Goal: Task Accomplishment & Management: Manage account settings

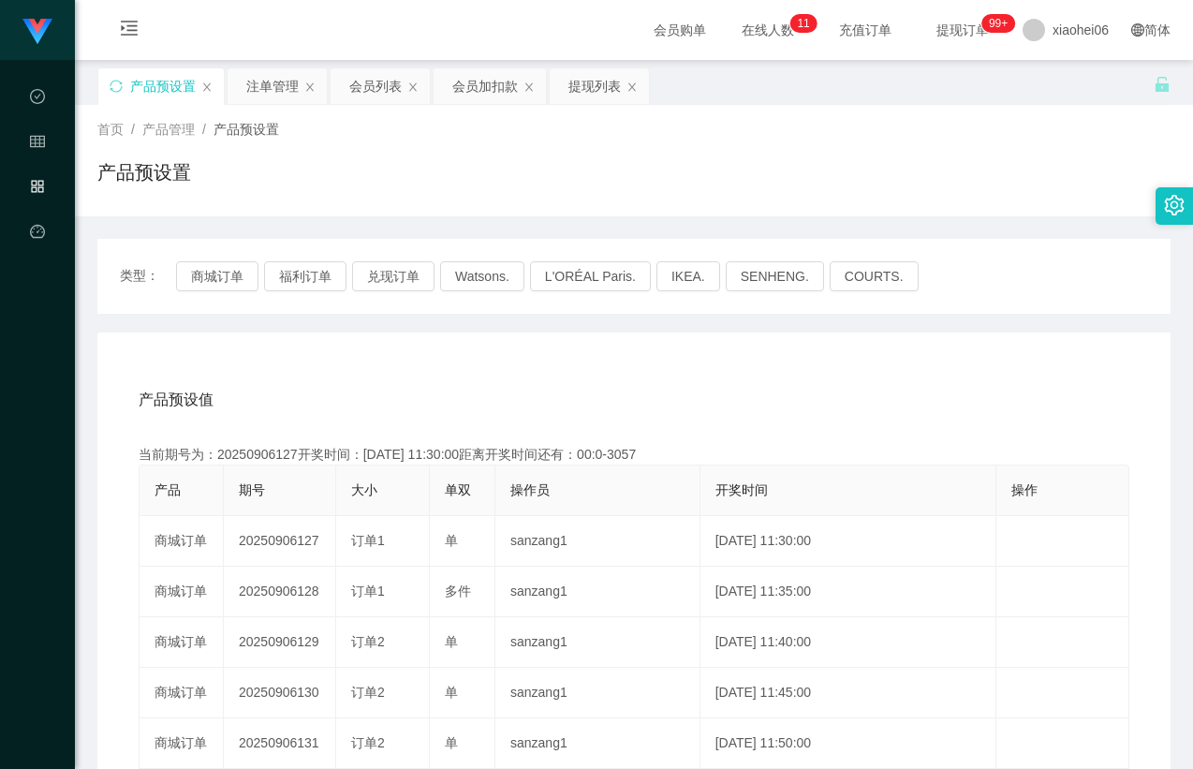
click at [413, 369] on div "产品预设值 添加期号 当前期号为：20250906127开奖时间：[DATE] 11:30:00距离开奖时间还有：00:0-3057 产品 期号 大小 单双 …" at bounding box center [633, 718] width 1073 height 772
click at [387, 341] on div "产品预设值 添加期号 当前期号为：20250906127开奖时间：[DATE] 11:30:00距离开奖时间还有： 产品 期号 大小 单双 操作员 开奖时间 …" at bounding box center [633, 718] width 1073 height 772
click at [375, 323] on div "类型： 商城订单 福利订单 兑现订单 Watsons. L'ORÉAL Paris. IKEA. [GEOGRAPHIC_DATA]. COURTS. 产品预…" at bounding box center [633, 671] width 1073 height 865
click at [377, 331] on div "类型： 商城订单 福利订单 兑现订单 Watsons. L'ORÉAL Paris. IKEA. [GEOGRAPHIC_DATA]. COURTS. 产品预…" at bounding box center [633, 671] width 1073 height 865
click at [371, 334] on div "产品预设值 添加期号 当前期号为：20250906138开奖时间：[DATE] 12:25:00距离开奖时间还有：04:00 产品 期号 大小 单双 操作员 …" at bounding box center [633, 718] width 1073 height 772
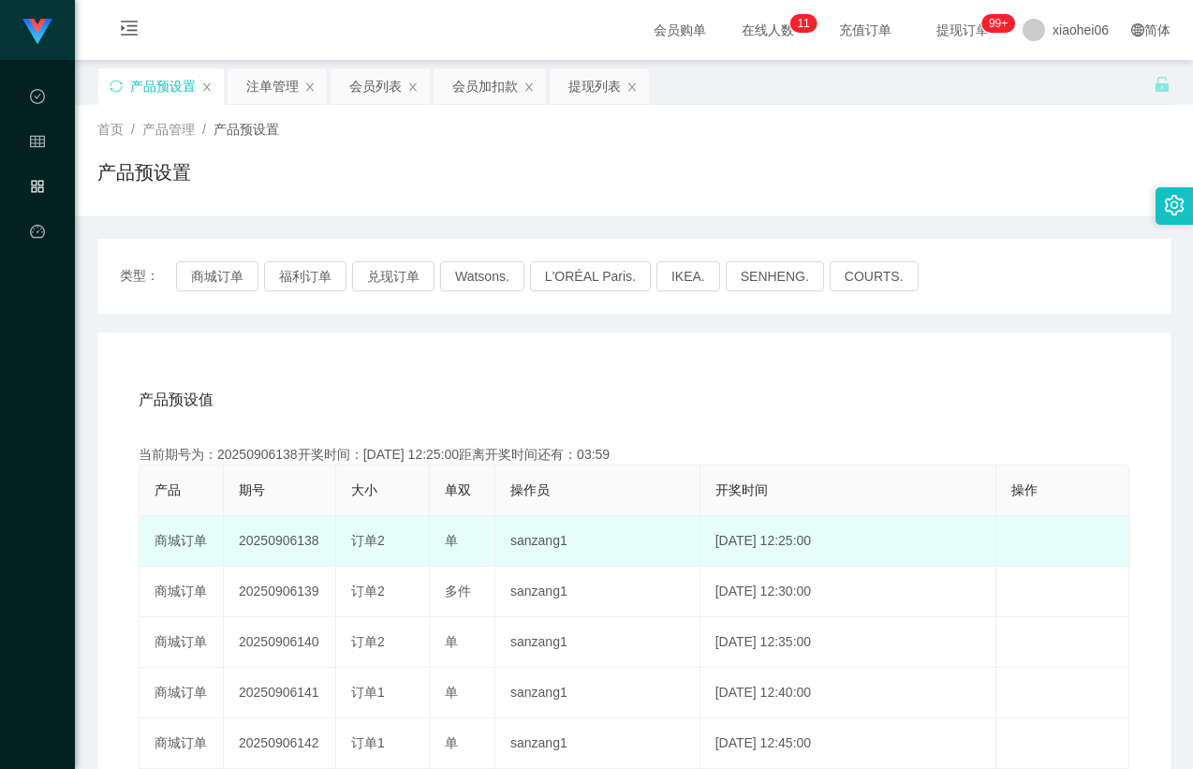
click at [280, 539] on td "20250906138" at bounding box center [280, 541] width 112 height 51
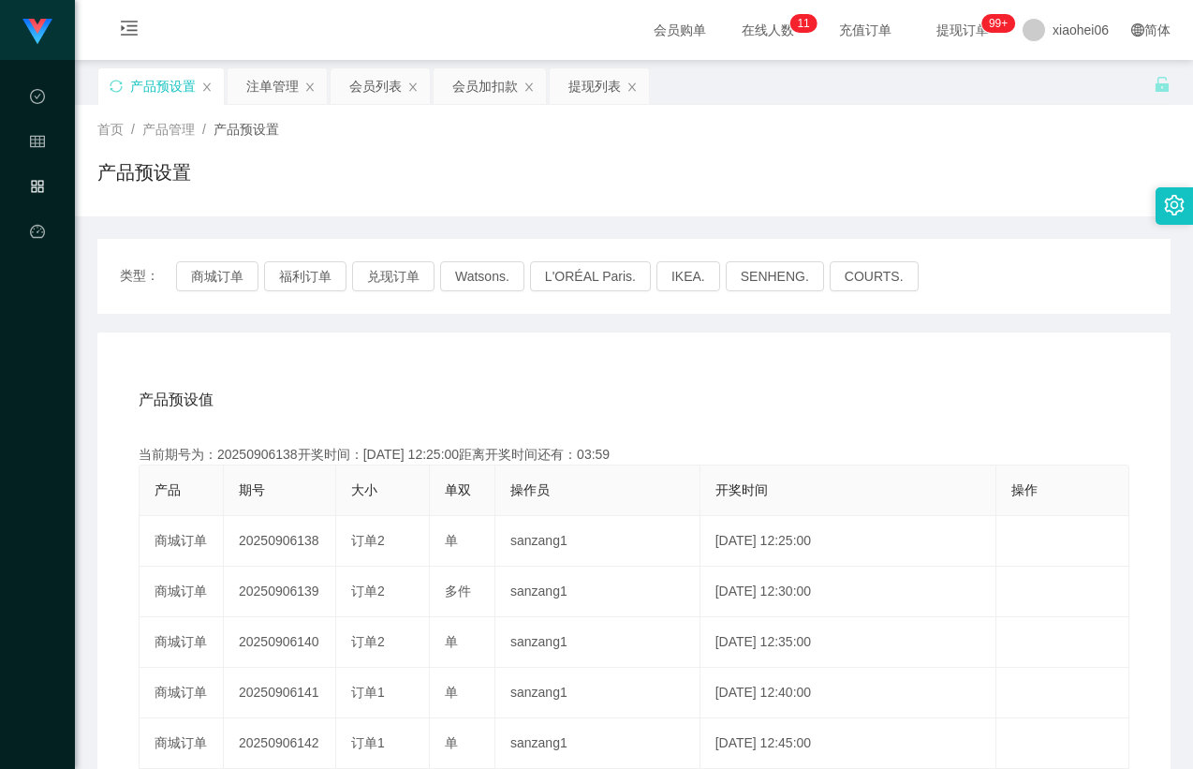
copy td "20250906138"
click at [280, 97] on div "注单管理" at bounding box center [272, 86] width 52 height 36
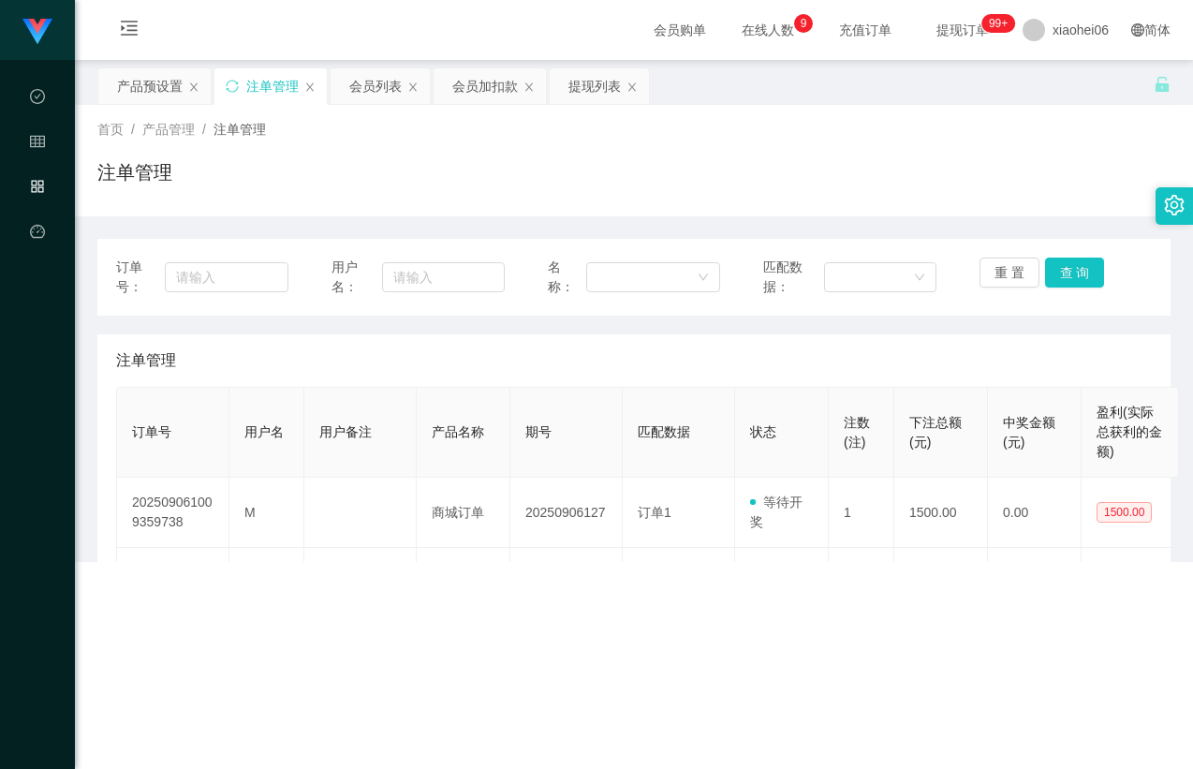
drag, startPoint x: 922, startPoint y: 348, endPoint x: 1041, endPoint y: 302, distance: 127.8
click at [923, 348] on div "注单管理" at bounding box center [634, 360] width 1036 height 52
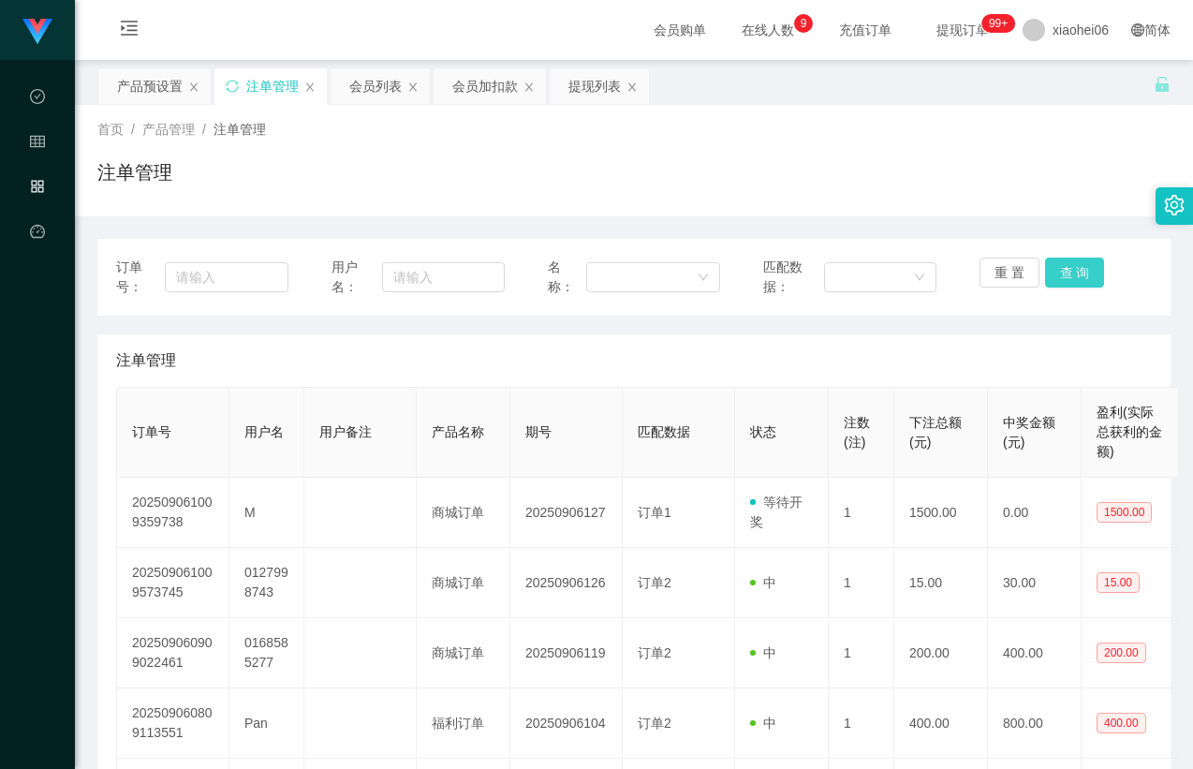
click at [1060, 269] on button "查 询" at bounding box center [1075, 273] width 60 height 30
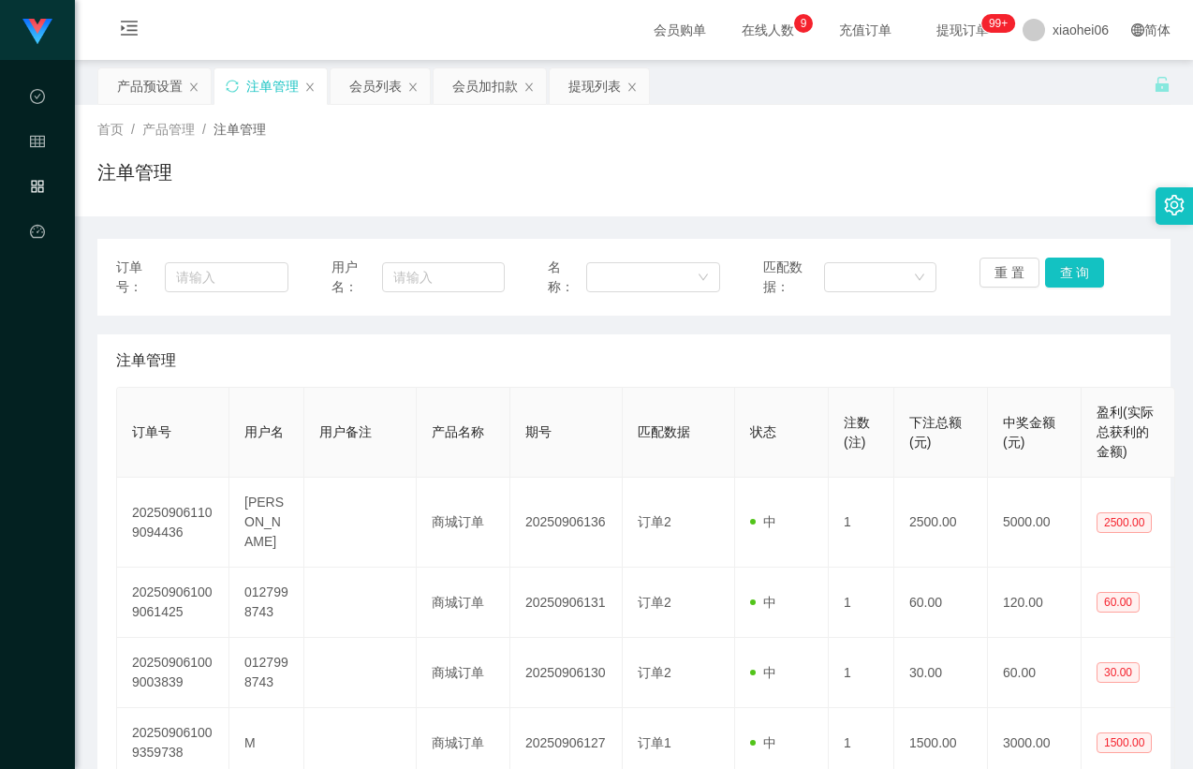
click at [918, 339] on div "注单管理" at bounding box center [634, 360] width 1036 height 52
click at [894, 339] on div "注单管理" at bounding box center [634, 360] width 1036 height 52
click at [894, 341] on div "注单管理" at bounding box center [634, 360] width 1036 height 52
click at [1067, 276] on button "查 询" at bounding box center [1075, 273] width 60 height 30
click at [1067, 276] on div "重 置 查 询" at bounding box center [1066, 277] width 172 height 39
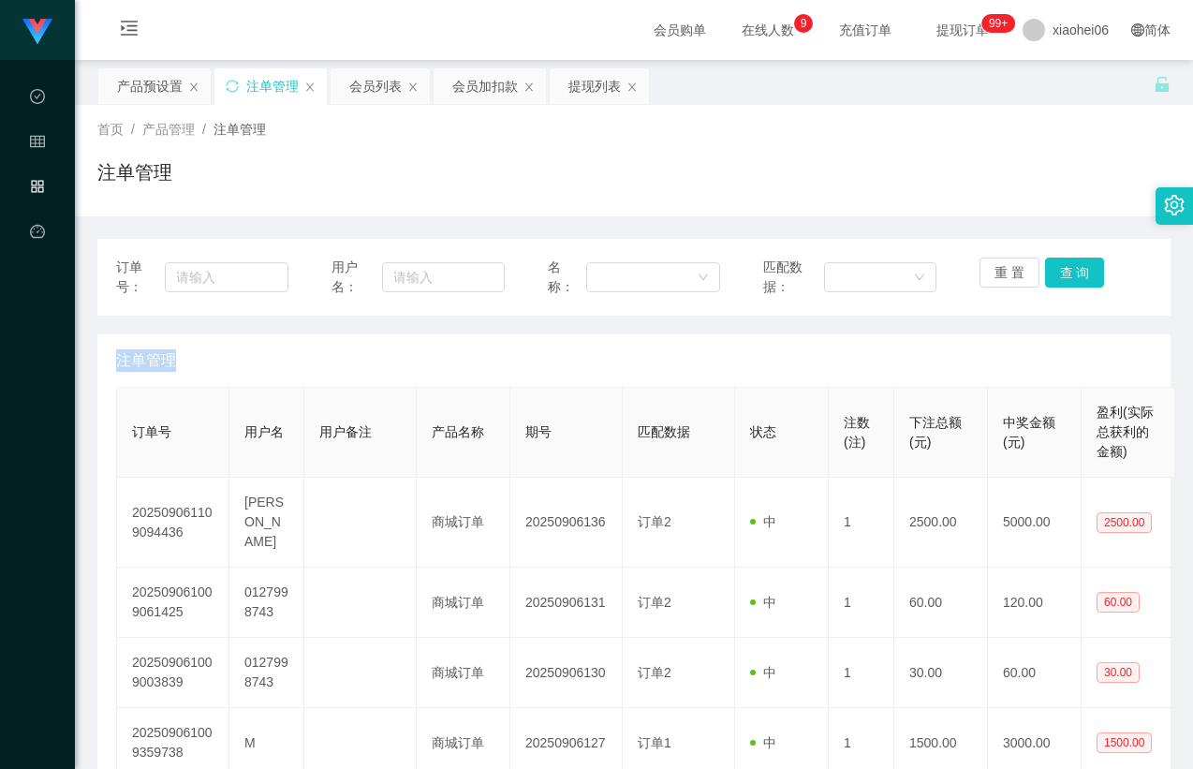
drag, startPoint x: 1010, startPoint y: 349, endPoint x: 1064, endPoint y: 293, distance: 78.2
click at [1010, 349] on div "注单管理" at bounding box center [634, 360] width 1036 height 52
click at [1066, 277] on button "查 询" at bounding box center [1075, 273] width 60 height 30
click at [1023, 337] on div "注单管理" at bounding box center [634, 360] width 1036 height 52
click at [1023, 184] on div "注单管理" at bounding box center [633, 179] width 1073 height 43
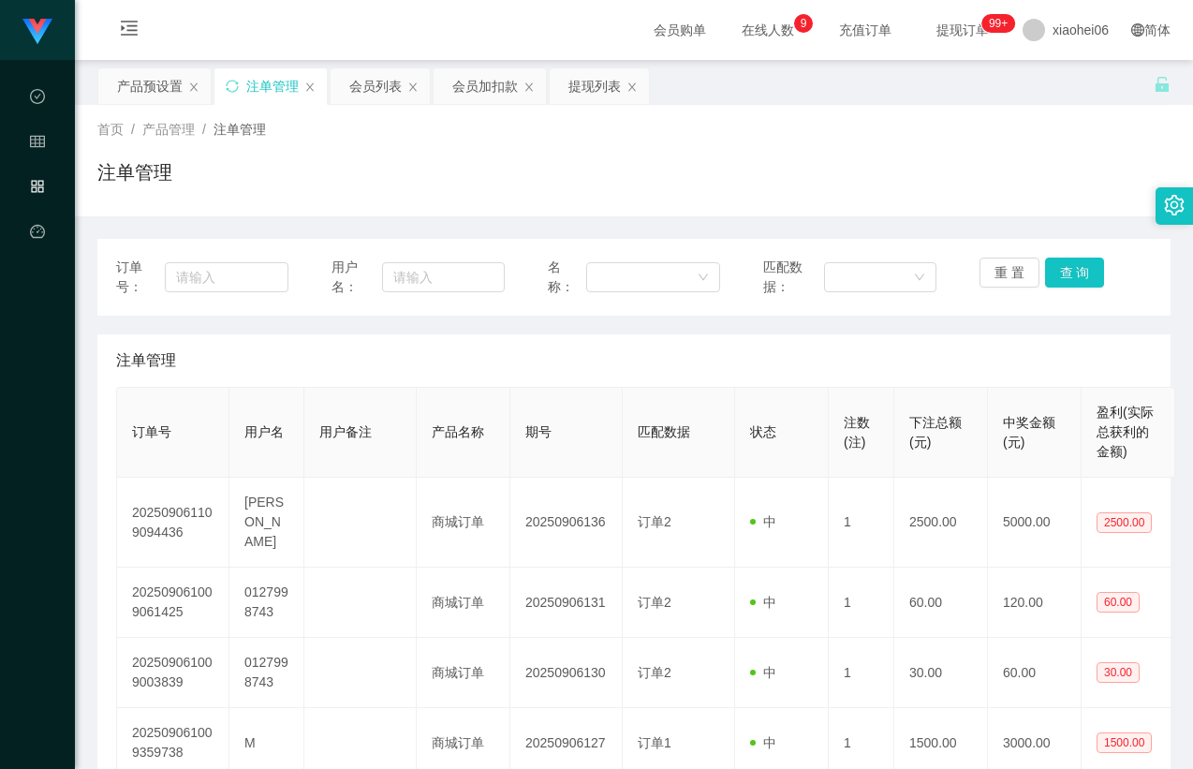
click at [1036, 334] on div "注单管理" at bounding box center [634, 360] width 1036 height 52
click at [1073, 252] on div "订单号： 用户名： 名称： 匹配数据： 重 置 查 询" at bounding box center [633, 277] width 1073 height 77
click at [1023, 343] on div "注单管理" at bounding box center [634, 360] width 1036 height 52
click at [1054, 259] on button "查 询" at bounding box center [1075, 273] width 60 height 30
click at [1030, 321] on div "订单号： 用户名： 名称： 匹配数据： 重 置 查 询 注单管理 订单号 用户名 用户备注 产品名称 期号 匹配数据 状态 注数(注) 下注总额(元) 中奖金…" at bounding box center [633, 749] width 1073 height 1021
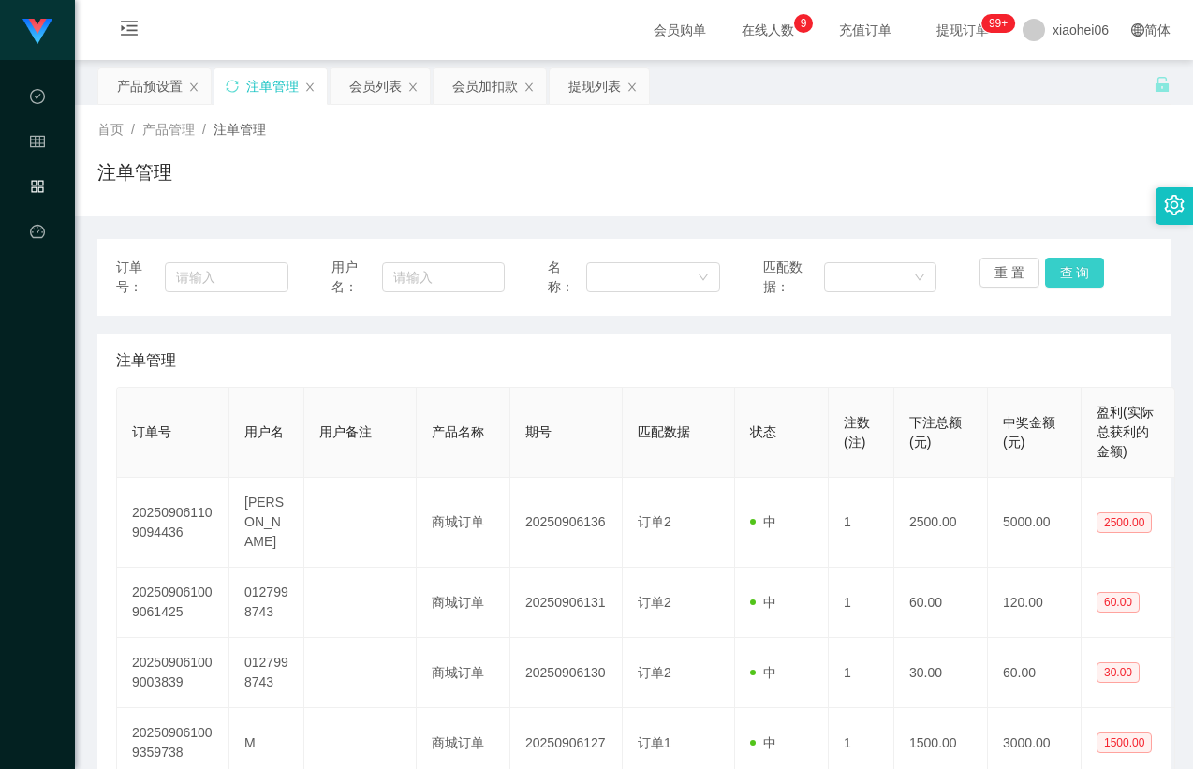
drag, startPoint x: 1060, startPoint y: 266, endPoint x: 1055, endPoint y: 288, distance: 22.3
click at [1060, 265] on button "查 询" at bounding box center [1075, 273] width 60 height 30
click at [1027, 340] on div "注单管理" at bounding box center [634, 360] width 1036 height 52
click at [1052, 280] on button "查 询" at bounding box center [1075, 273] width 60 height 30
click at [1028, 342] on div "注单管理" at bounding box center [634, 360] width 1036 height 52
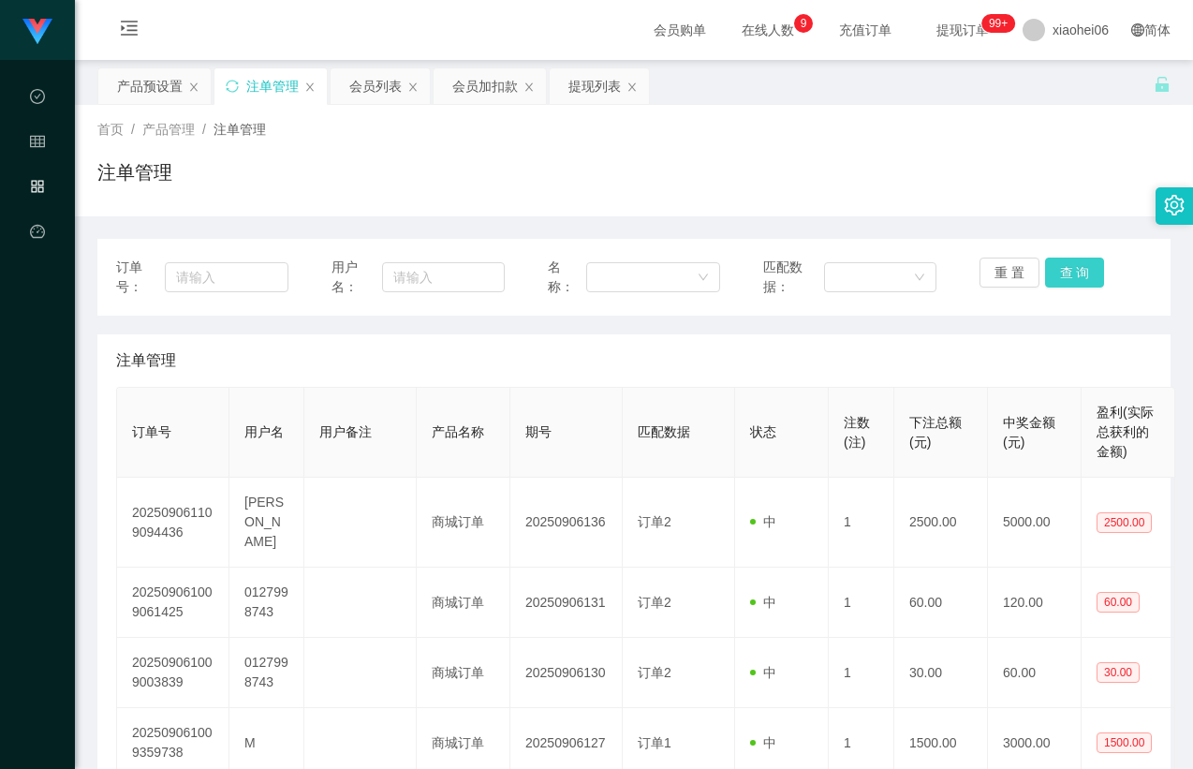
click at [1050, 275] on button "查 询" at bounding box center [1075, 273] width 60 height 30
click at [1038, 344] on div "注单管理" at bounding box center [634, 360] width 1036 height 52
click at [1059, 275] on button "查 询" at bounding box center [1075, 273] width 60 height 30
click at [1013, 347] on div "注单管理" at bounding box center [634, 360] width 1036 height 52
click at [1056, 267] on button "查 询" at bounding box center [1075, 273] width 60 height 30
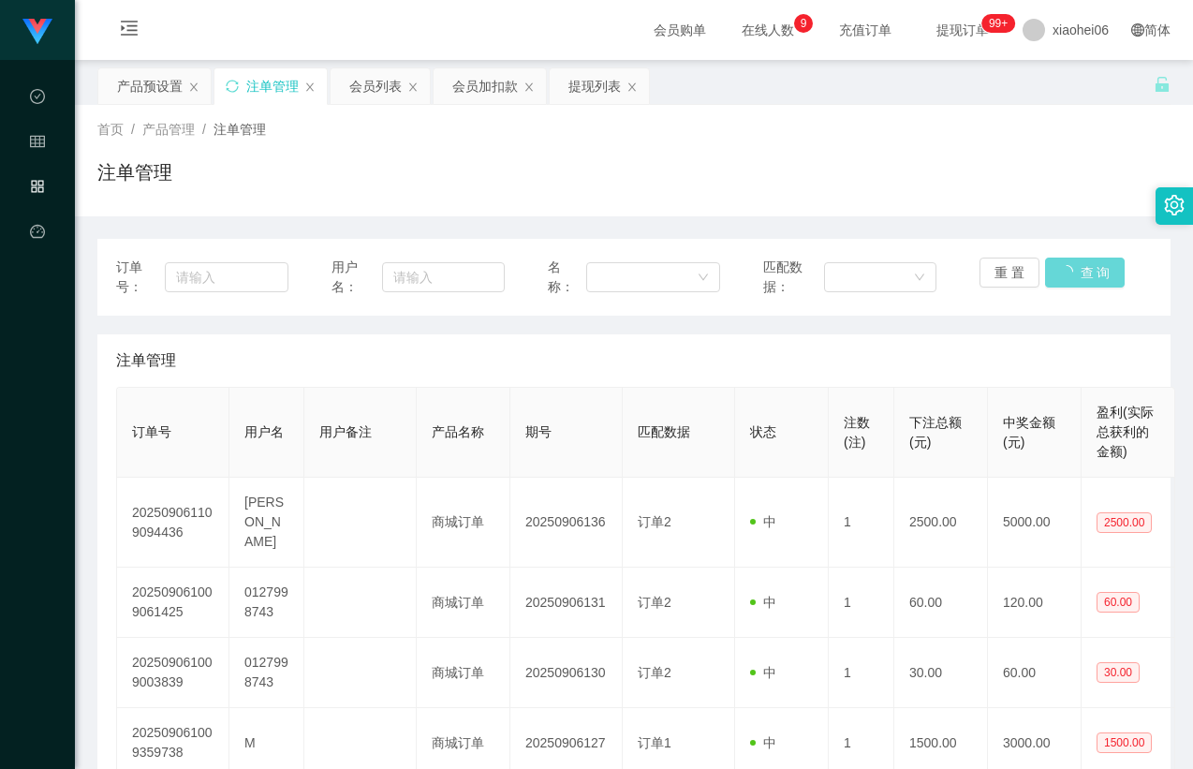
click at [1015, 354] on div "注单管理" at bounding box center [634, 360] width 1036 height 52
drag, startPoint x: 1051, startPoint y: 208, endPoint x: 1044, endPoint y: 183, distance: 26.1
click at [1051, 208] on div "首页 / 产品管理 / 注单管理 / 注单管理" at bounding box center [634, 160] width 1118 height 111
drag, startPoint x: 1020, startPoint y: 121, endPoint x: 1036, endPoint y: 102, distance: 24.6
click at [1020, 121] on div "首页 / 产品管理 / 注单管理 /" at bounding box center [633, 130] width 1073 height 20
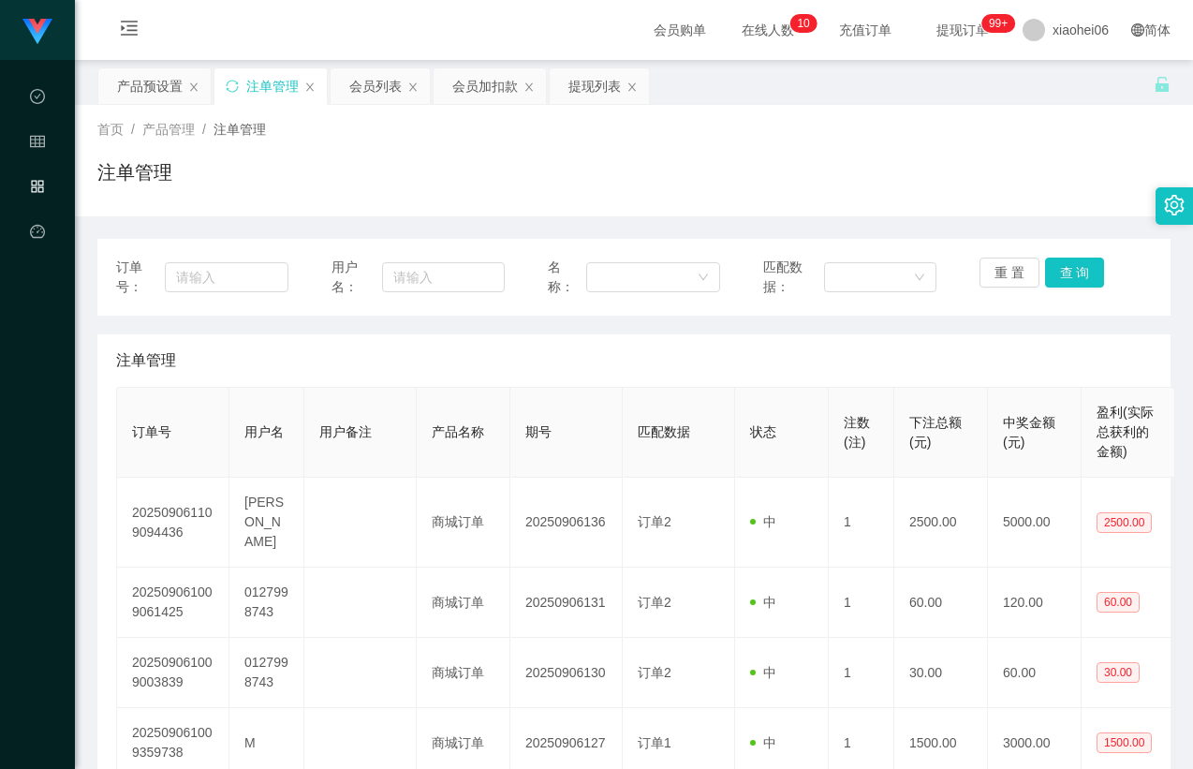
drag, startPoint x: 510, startPoint y: 372, endPoint x: 554, endPoint y: 333, distance: 58.4
click at [510, 372] on div "注单管理" at bounding box center [634, 360] width 1036 height 52
drag, startPoint x: 1056, startPoint y: 273, endPoint x: 1035, endPoint y: 313, distance: 45.2
click at [1056, 273] on button "查 询" at bounding box center [1075, 273] width 60 height 30
click at [979, 352] on div "注单管理" at bounding box center [634, 360] width 1036 height 52
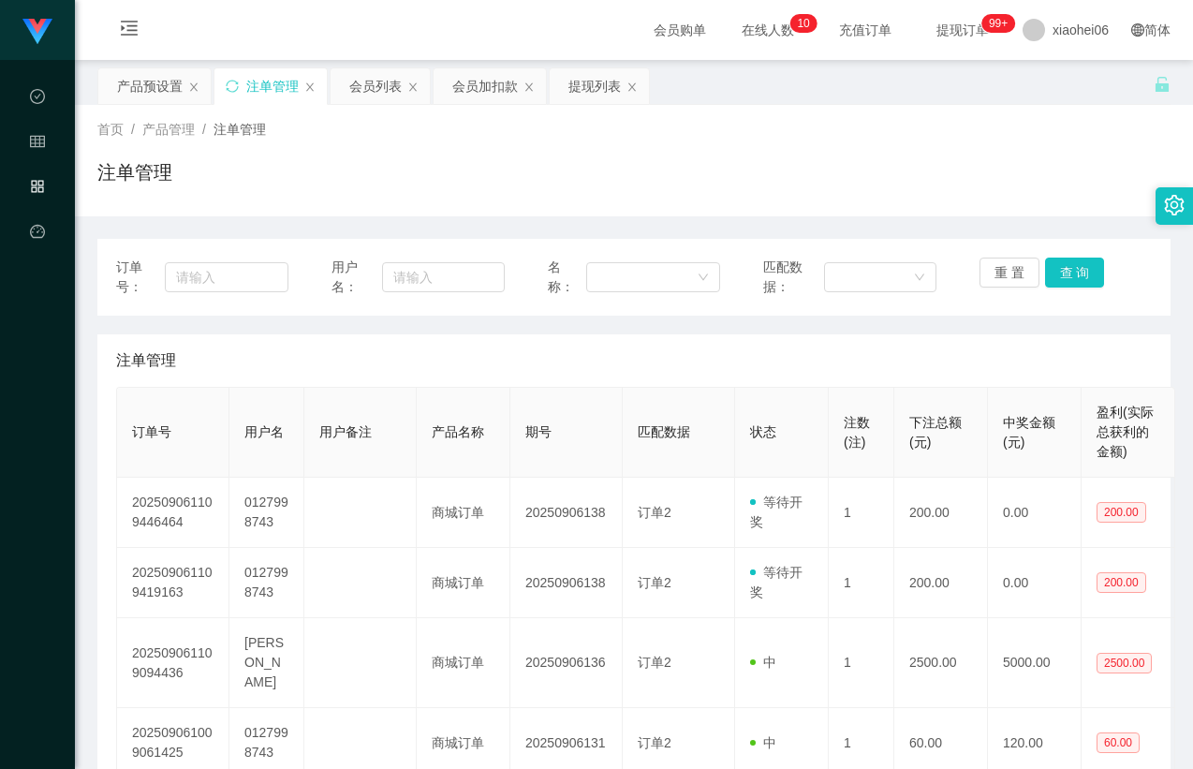
click at [1040, 331] on div "订单号： 用户名： 名称： 匹配数据： 重 置 查 询 注单管理 订单号 用户名 用户备注 产品名称 期号 匹配数据 状态 注数(注) 下注总额(元) 中奖金…" at bounding box center [633, 749] width 1073 height 1021
click at [1006, 338] on div "注单管理" at bounding box center [634, 360] width 1036 height 52
click at [975, 176] on div "注单管理" at bounding box center [633, 179] width 1073 height 43
click at [148, 91] on div "产品预设置" at bounding box center [150, 86] width 66 height 36
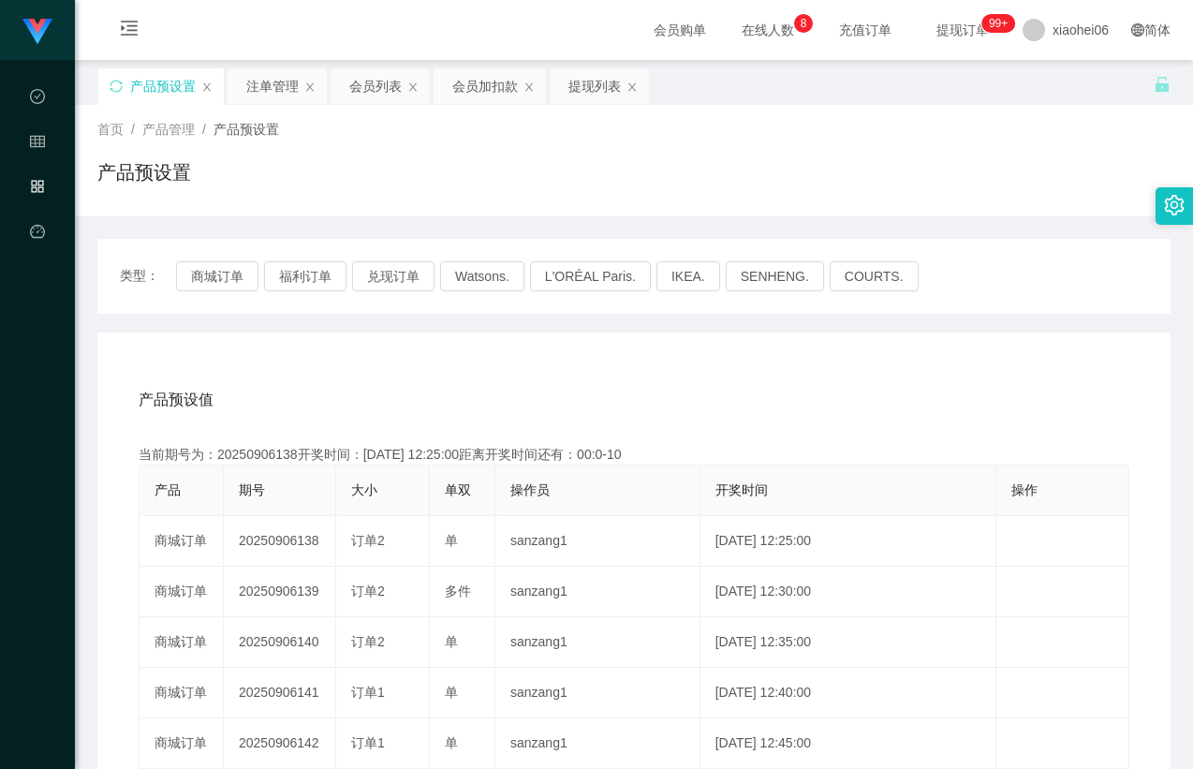
click at [455, 360] on div "产品预设值 添加期号 当前期号为：20250906138开奖时间：[DATE] 12:25:00距离开奖时间还有：00:0-10 产品 期号 大小 单双 操作…" at bounding box center [633, 718] width 1073 height 772
click at [217, 271] on button "商城订单" at bounding box center [217, 276] width 82 height 30
click at [383, 356] on div "产品预设值 添加期号 当前期号为：20250906138开奖时间：[DATE] 12:25:00距离开奖时间还有：00:0-11 产品 期号 大小 单双 操作…" at bounding box center [633, 718] width 1073 height 772
click at [383, 356] on div "产品预设值 添加期号 当前期号为：20250906138开奖时间：[DATE] 12:25:00距离开奖时间还有： 产品 期号 大小 单双 操作员 开奖时间 …" at bounding box center [633, 718] width 1073 height 772
click at [399, 355] on div "产品预设值 添加期号 当前期号为：20250906139开奖时间：[DATE] 12:30:00距离开奖时间还有： 产品 期号 大小 单双 操作员 开奖时间 …" at bounding box center [633, 718] width 1073 height 772
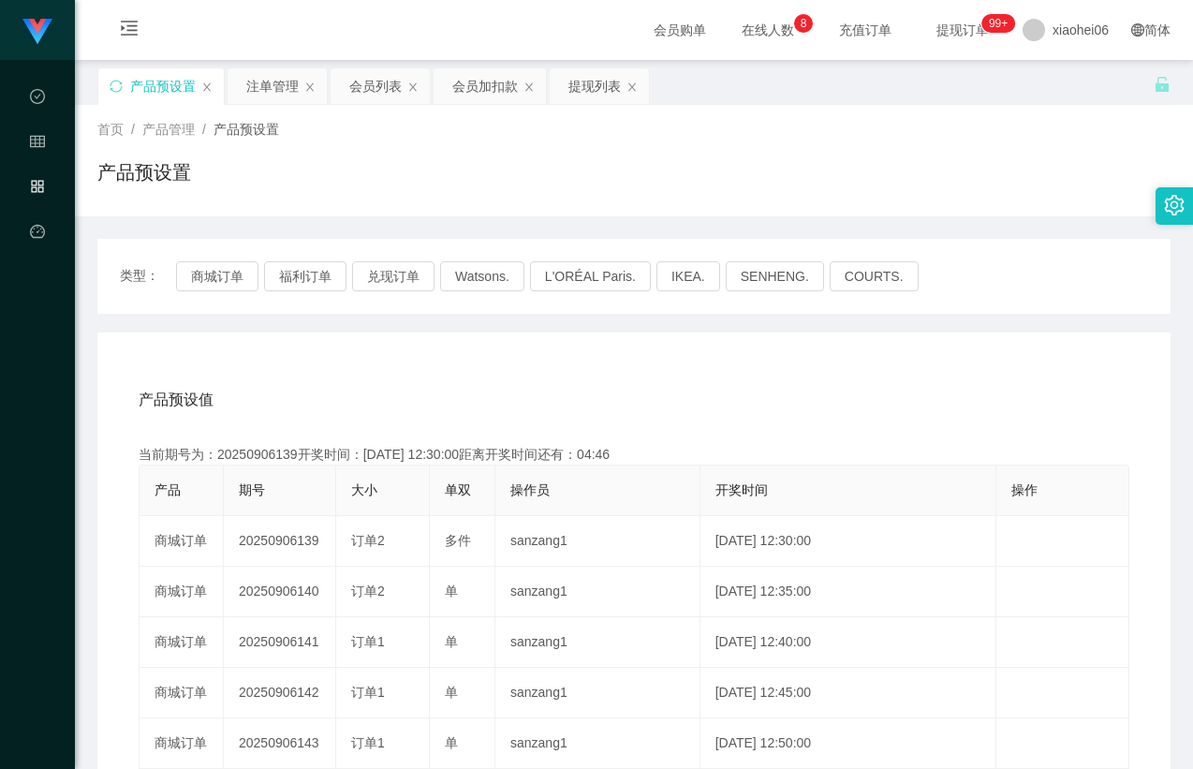
click at [399, 355] on div "产品预设值 添加期号 当前期号为：20250906139开奖时间：[DATE] 12:30:00距离开奖时间还有：04:46 产品 期号 大小 单双 操作员 …" at bounding box center [633, 718] width 1073 height 772
click at [411, 214] on div "首页 / 产品管理 / 产品预设置 / 产品预设置" at bounding box center [634, 160] width 1118 height 111
click at [372, 82] on div "会员列表" at bounding box center [375, 86] width 52 height 36
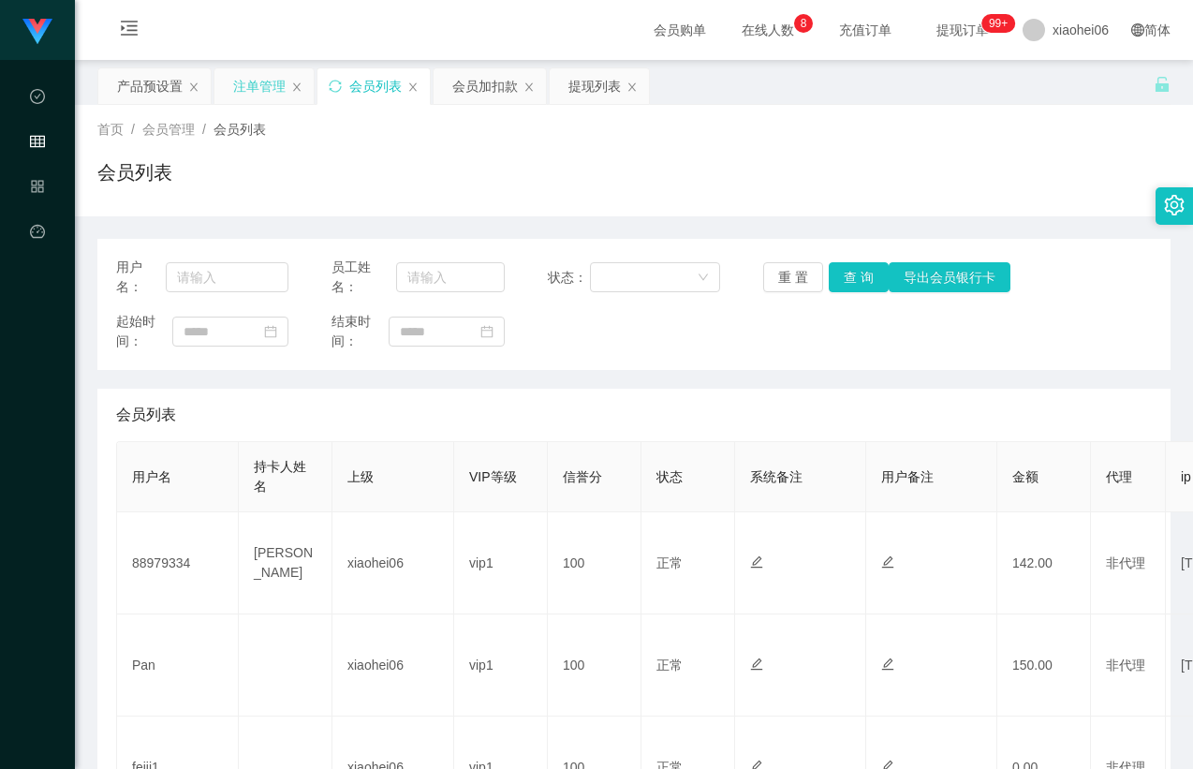
click at [256, 81] on div "注单管理" at bounding box center [259, 86] width 52 height 36
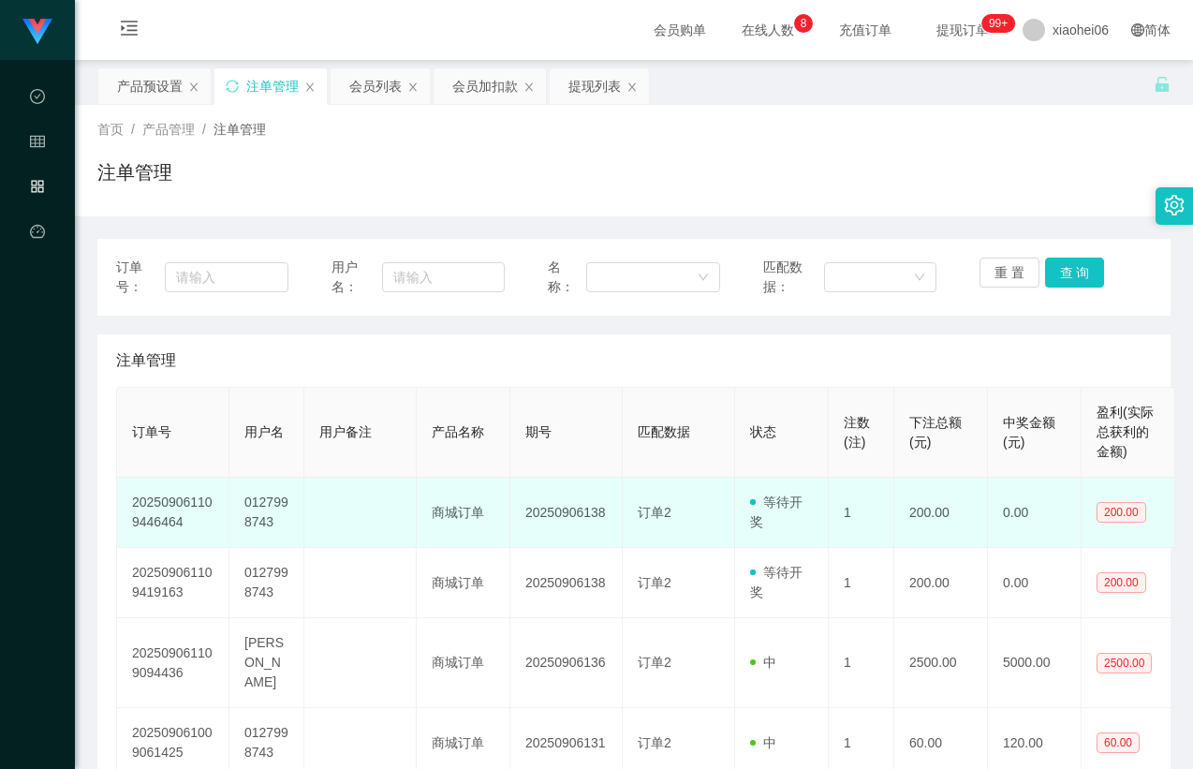
click at [325, 503] on td at bounding box center [360, 513] width 112 height 70
click at [275, 511] on td "0127998743" at bounding box center [266, 513] width 75 height 70
copy td "0127998743"
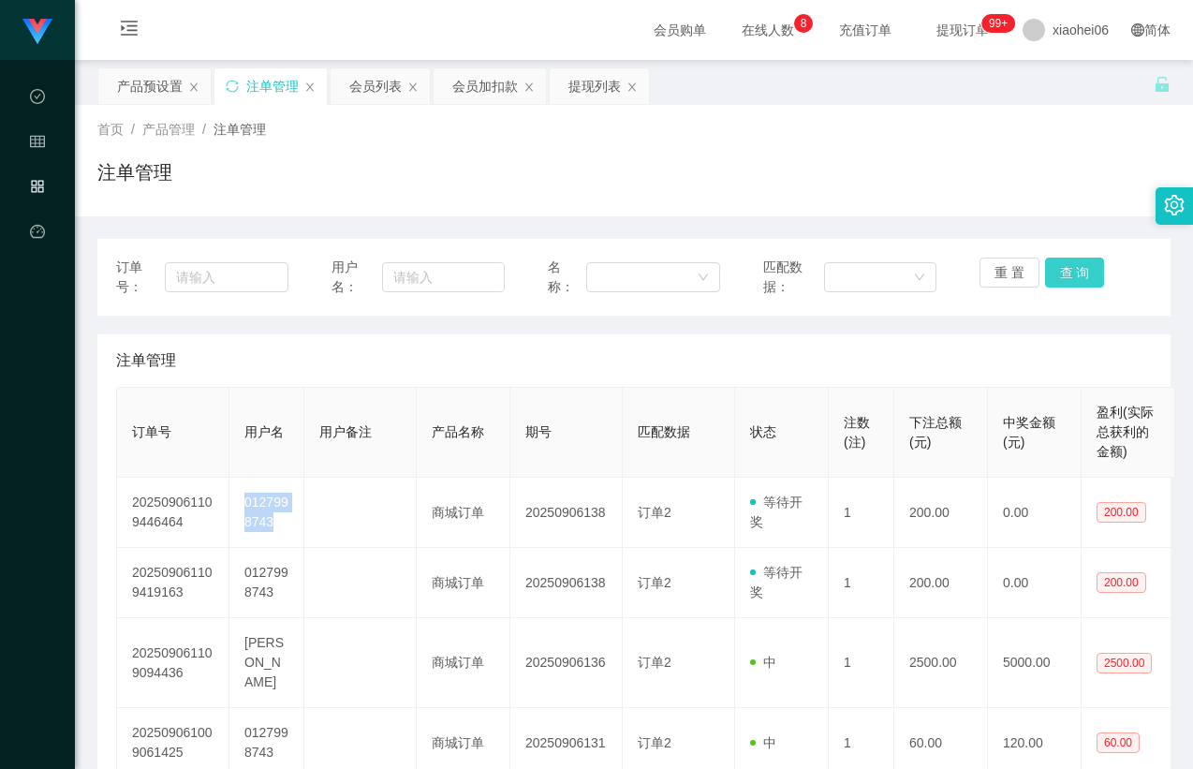
click at [1074, 269] on button "查 询" at bounding box center [1075, 273] width 60 height 30
click at [837, 192] on div "注单管理" at bounding box center [633, 179] width 1073 height 43
click at [360, 85] on div "会员列表" at bounding box center [375, 86] width 52 height 36
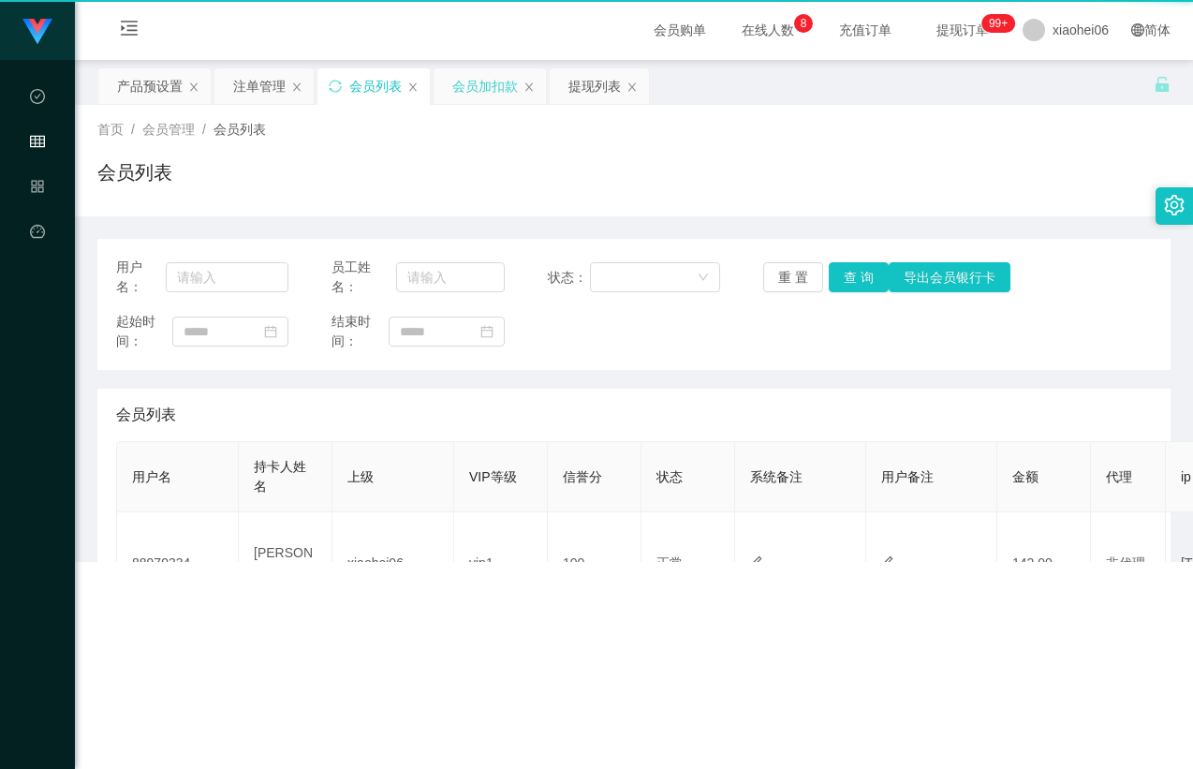
click at [495, 88] on div "会员加扣款" at bounding box center [485, 86] width 66 height 36
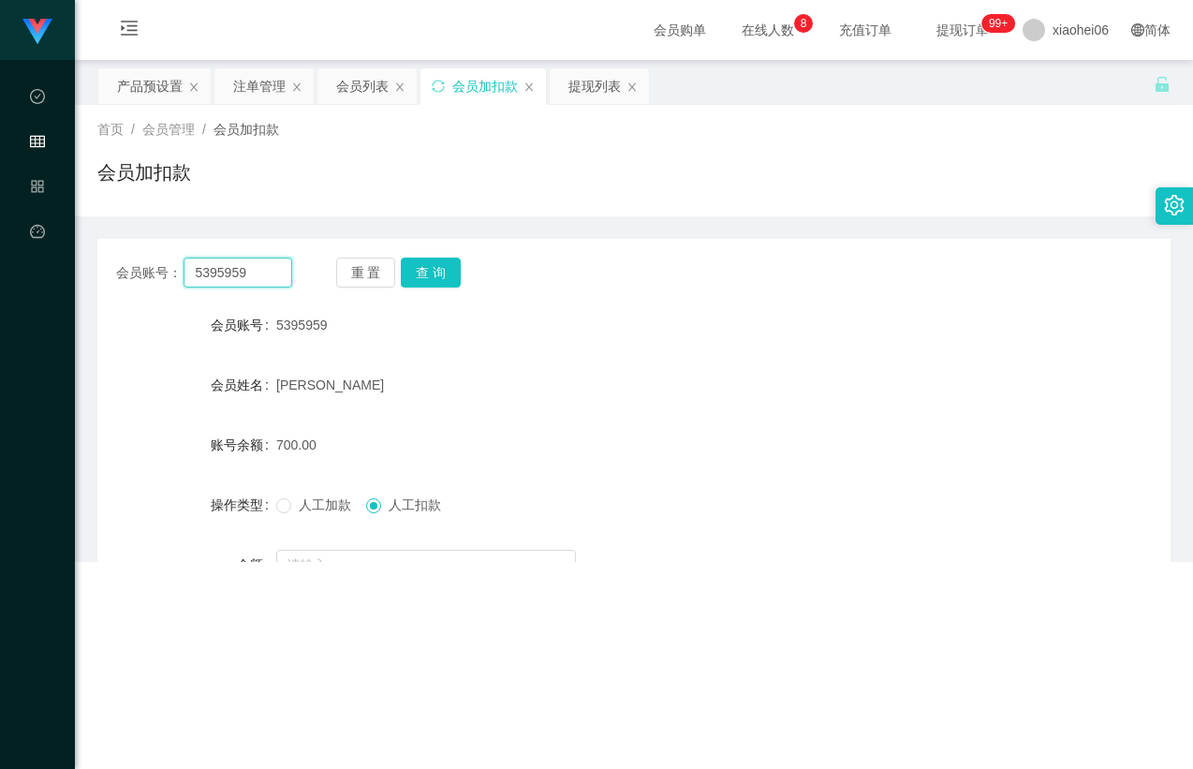
drag, startPoint x: 285, startPoint y: 280, endPoint x: 273, endPoint y: 273, distance: 13.0
click at [285, 280] on input "5395959" at bounding box center [238, 273] width 108 height 30
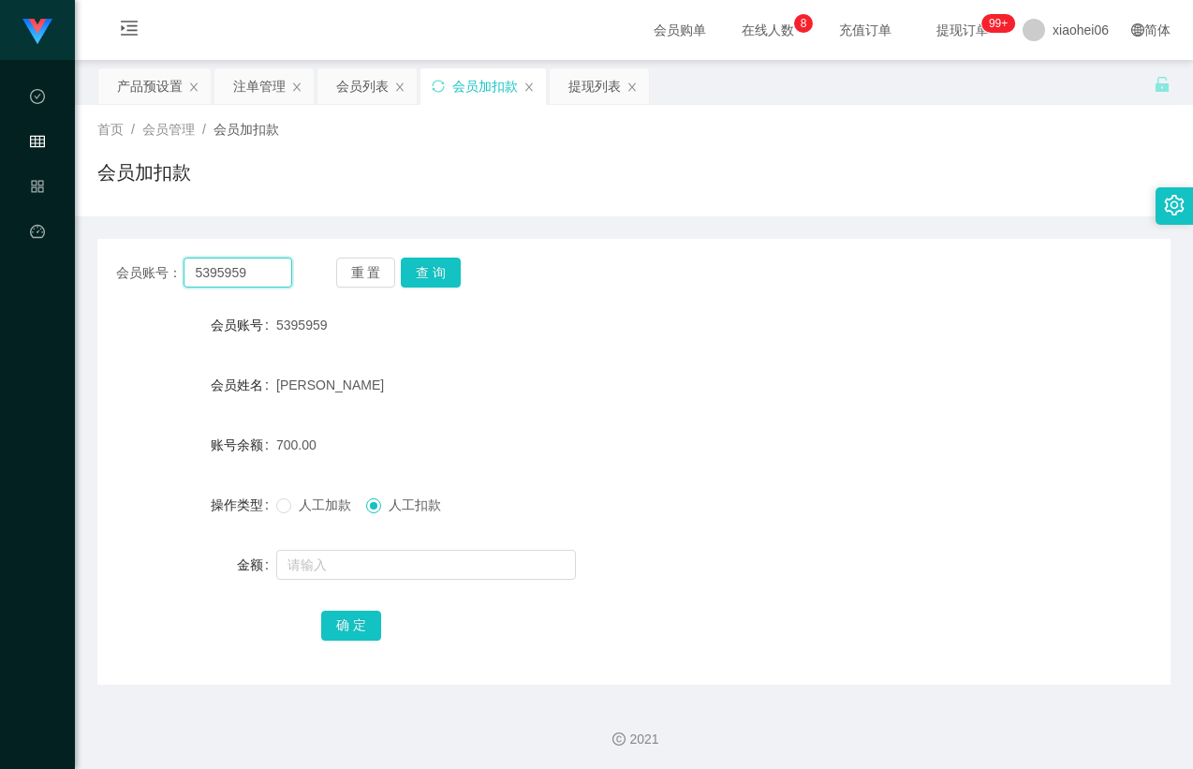
click at [272, 273] on input "5395959" at bounding box center [238, 273] width 108 height 30
paste input "0127998743"
type input "0127998743"
click at [426, 272] on button "查 询" at bounding box center [431, 273] width 60 height 30
click at [425, 380] on div "[PERSON_NAME]" at bounding box center [589, 384] width 627 height 37
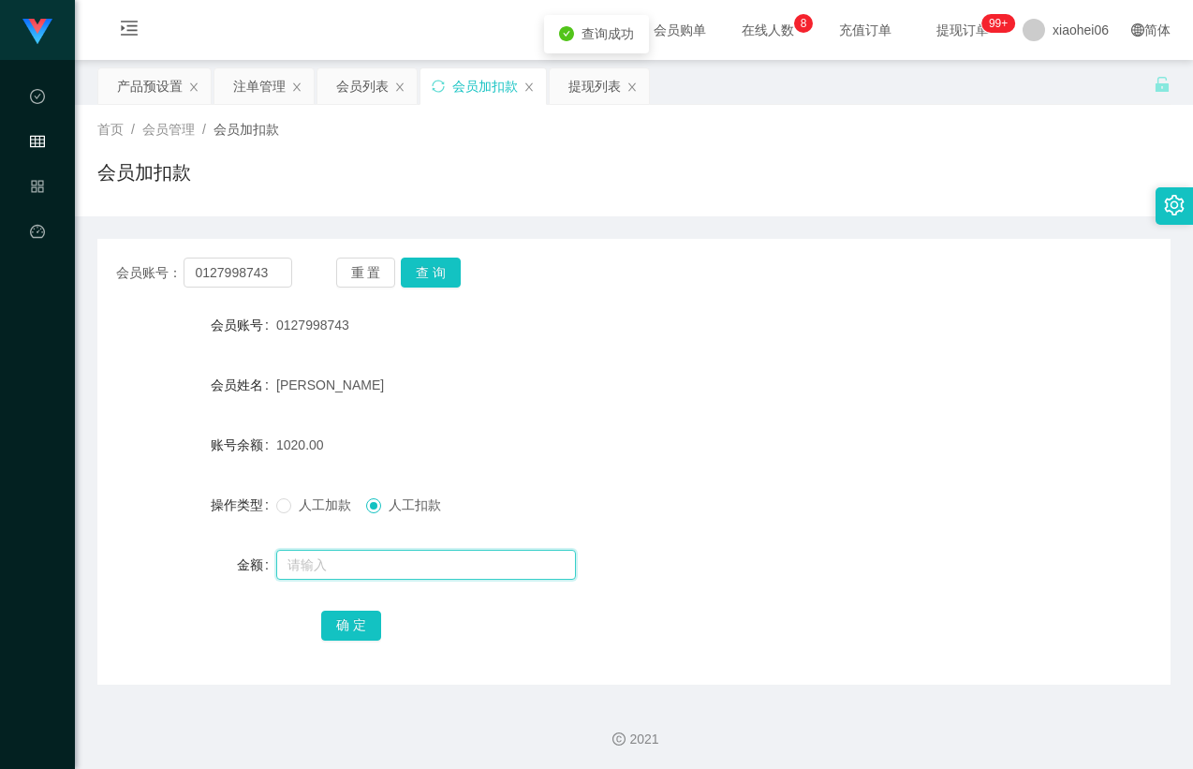
click at [377, 562] on input "text" at bounding box center [426, 565] width 300 height 30
type input "400"
click at [644, 440] on div "1020.00" at bounding box center [589, 444] width 627 height 37
click at [138, 85] on div "产品预设置" at bounding box center [150, 86] width 66 height 36
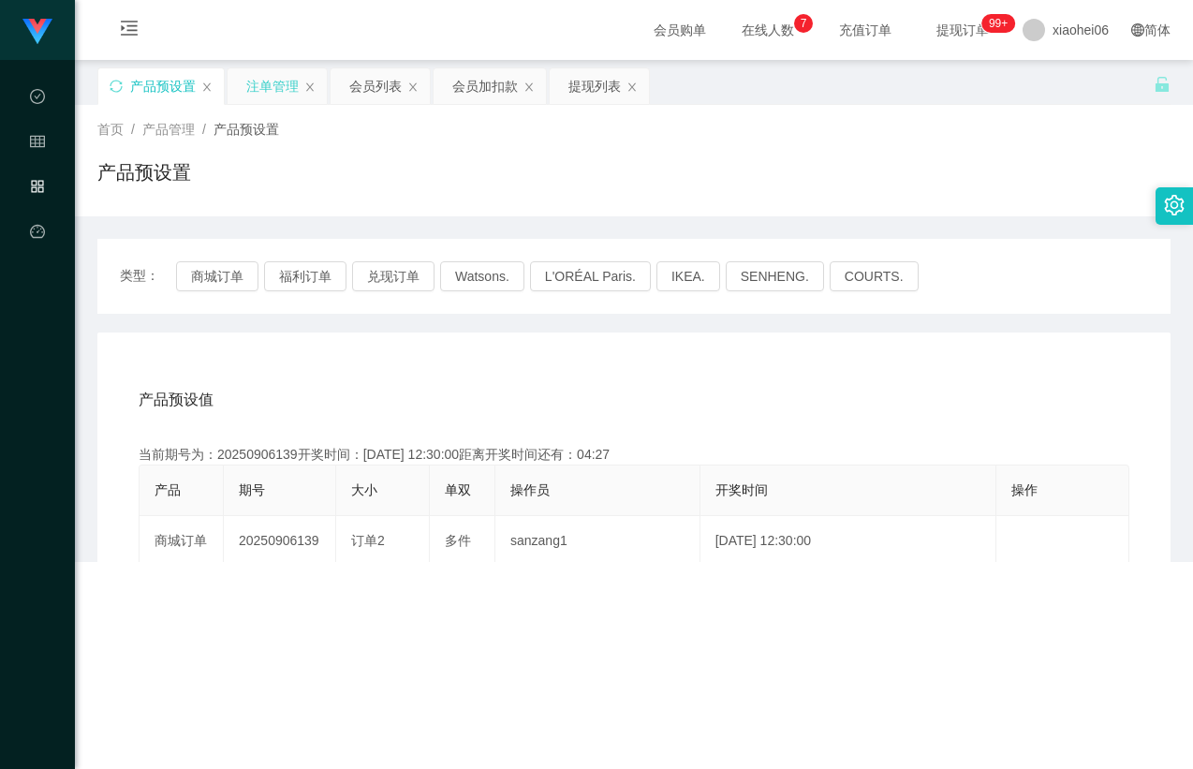
click at [275, 82] on div "注单管理" at bounding box center [272, 86] width 52 height 36
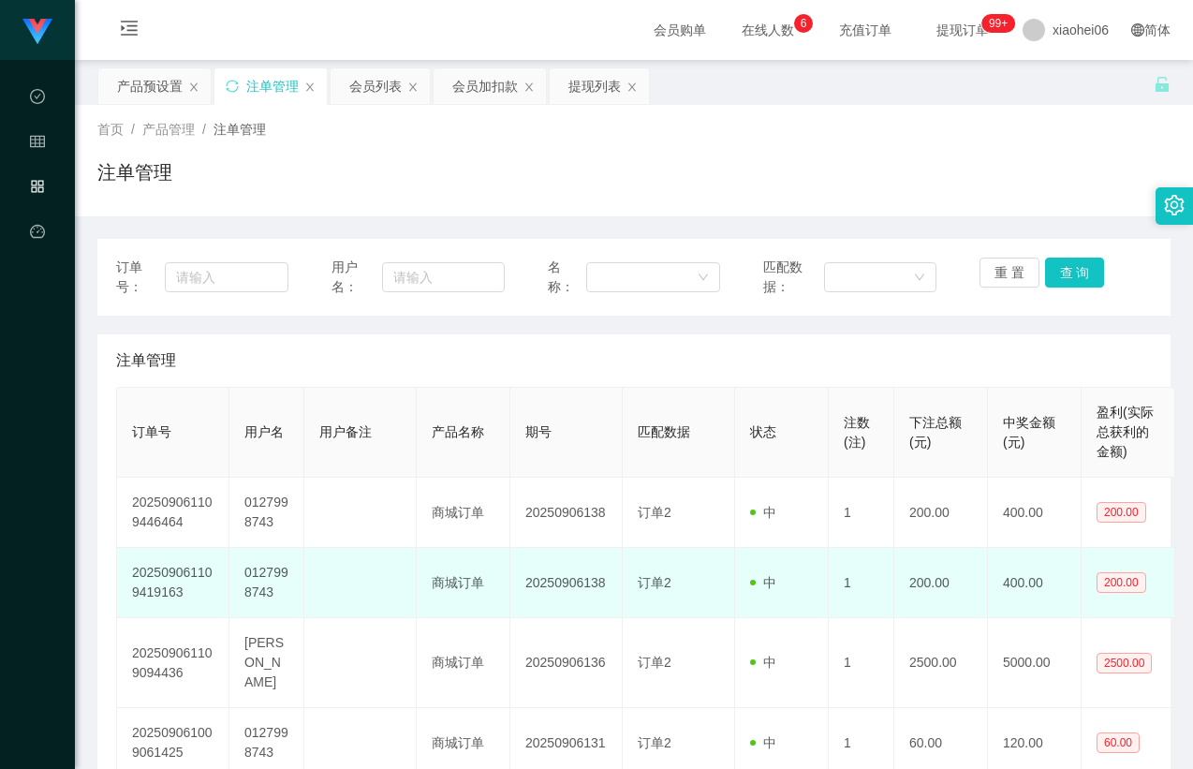
click at [680, 588] on td "订单2" at bounding box center [679, 583] width 112 height 70
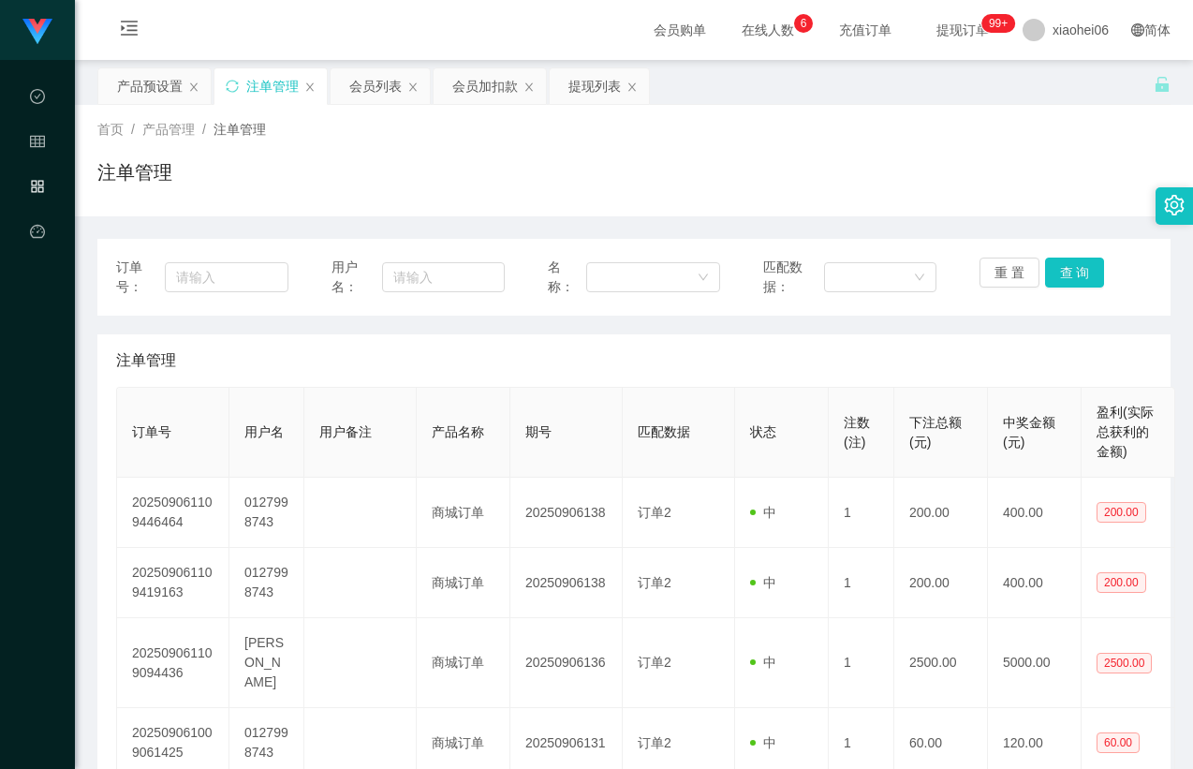
drag, startPoint x: 459, startPoint y: 88, endPoint x: 465, endPoint y: 107, distance: 19.6
click at [461, 87] on div "会员加扣款" at bounding box center [485, 86] width 66 height 36
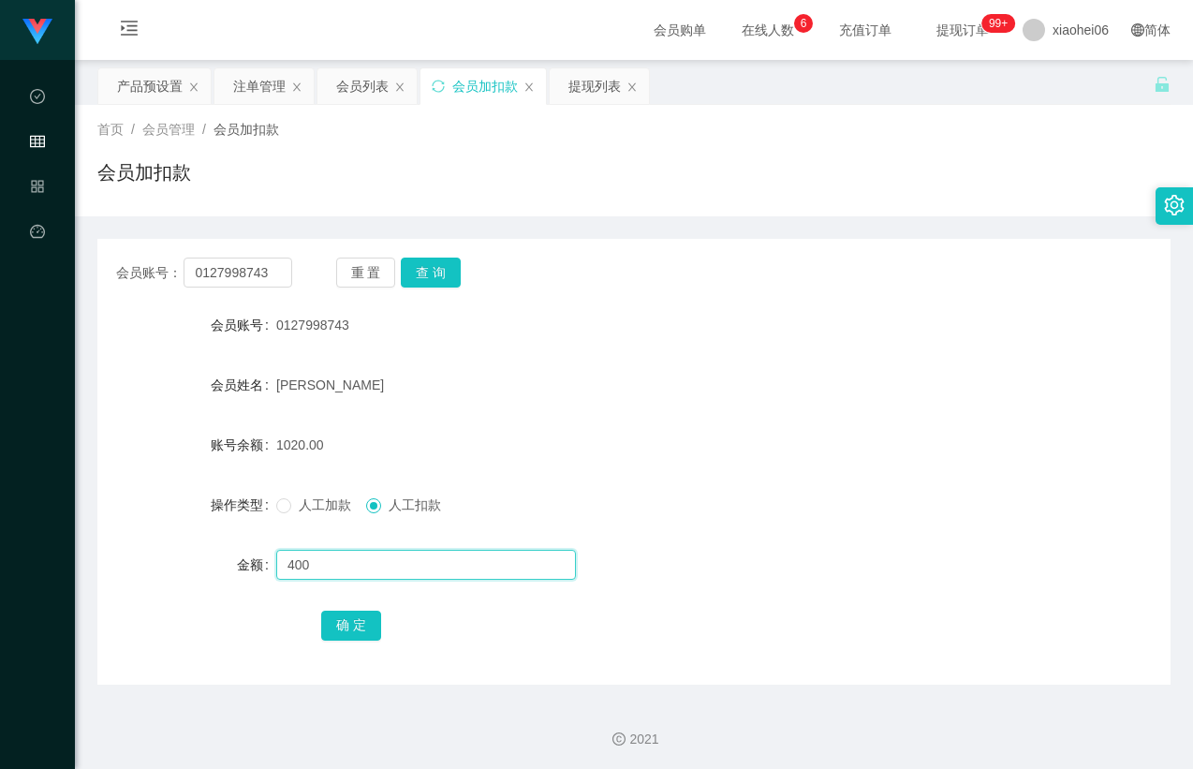
click at [350, 564] on input "400" at bounding box center [426, 565] width 300 height 30
click at [348, 629] on button "确 定" at bounding box center [351, 626] width 60 height 30
drag, startPoint x: 700, startPoint y: 479, endPoint x: 670, endPoint y: 469, distance: 31.4
click at [700, 479] on form "会员账号 0127998743 会员姓名 [PERSON_NAME] 账号余额 620.00 操作类型 人工加款 人工扣款 金额 确 定" at bounding box center [633, 474] width 1073 height 337
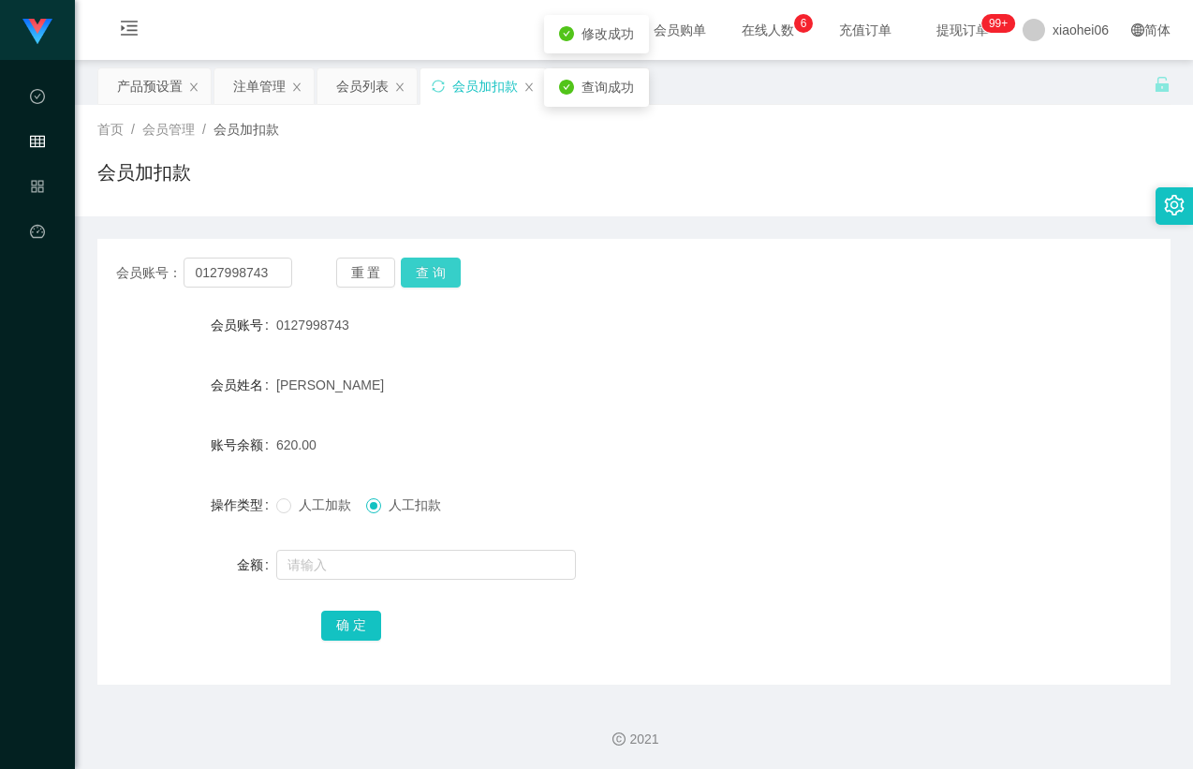
click at [436, 273] on button "查 询" at bounding box center [431, 273] width 60 height 30
click at [624, 344] on form "会员账号 0127998743 会员姓名 [PERSON_NAME] 账号余额 620.00 操作类型 人工加款 人工扣款 金额 确 定" at bounding box center [633, 474] width 1073 height 337
click at [628, 349] on form "会员账号 0127998743 会员姓名 [PERSON_NAME] 账号余额 620.00 操作类型 人工加款 人工扣款 金额 确 定" at bounding box center [633, 474] width 1073 height 337
click at [627, 348] on form "会员账号 0127998743 会员姓名 [PERSON_NAME] 账号余额 620.00 操作类型 人工加款 人工扣款 金额 确 定" at bounding box center [633, 474] width 1073 height 337
drag, startPoint x: 460, startPoint y: 263, endPoint x: 421, endPoint y: 270, distance: 39.0
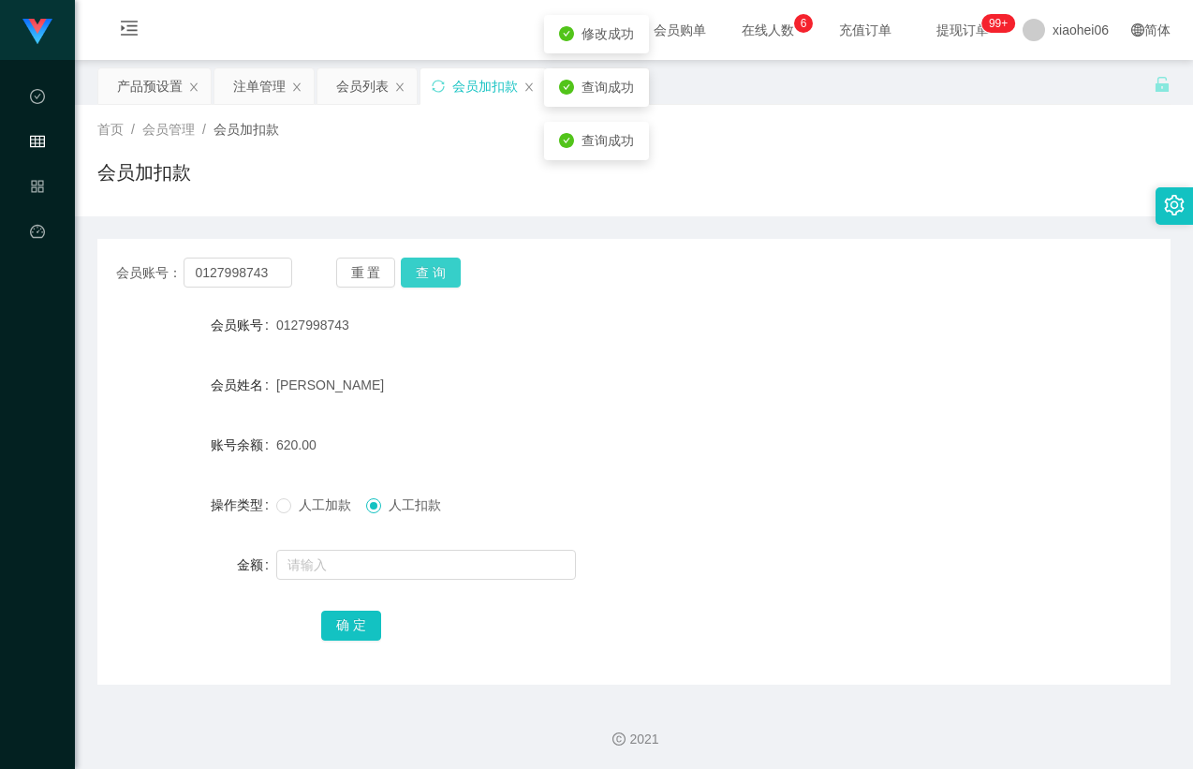
click at [458, 263] on div "重 置 查 询" at bounding box center [424, 273] width 176 height 30
click at [421, 270] on button "查 询" at bounding box center [431, 273] width 60 height 30
drag, startPoint x: 421, startPoint y: 270, endPoint x: 489, endPoint y: 299, distance: 73.4
click at [422, 271] on button "查 询" at bounding box center [431, 273] width 60 height 30
click at [626, 334] on div "0127998743" at bounding box center [589, 324] width 627 height 37
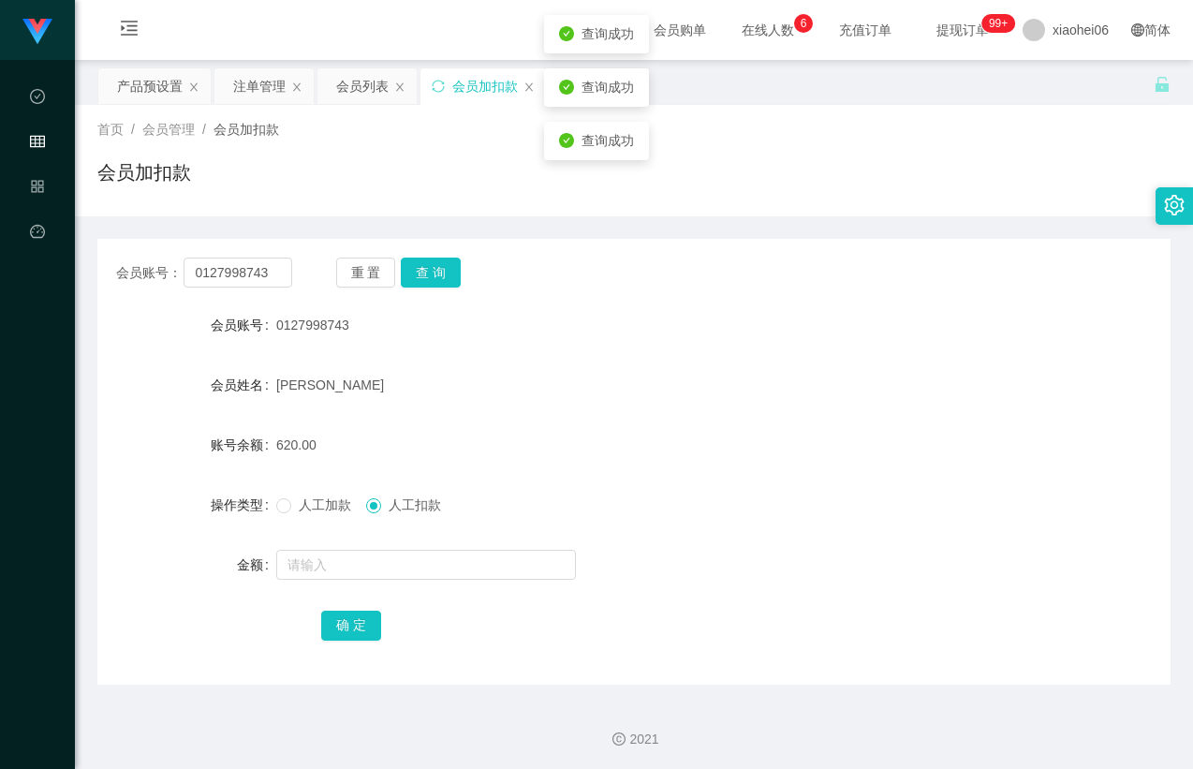
click at [511, 361] on form "会员账号 0127998743 会员姓名 [PERSON_NAME] 账号余额 620.00 操作类型 人工加款 人工扣款 金额 确 定" at bounding box center [633, 474] width 1073 height 337
click at [465, 368] on div "[PERSON_NAME]" at bounding box center [589, 384] width 627 height 37
click at [434, 348] on form "会员账号 0127998743 会员姓名 [PERSON_NAME] 账号余额 620.00 操作类型 人工加款 人工扣款 金额 确 定" at bounding box center [633, 474] width 1073 height 337
click at [367, 161] on div "会员加扣款" at bounding box center [633, 179] width 1073 height 43
click at [253, 93] on div "注单管理" at bounding box center [259, 86] width 52 height 36
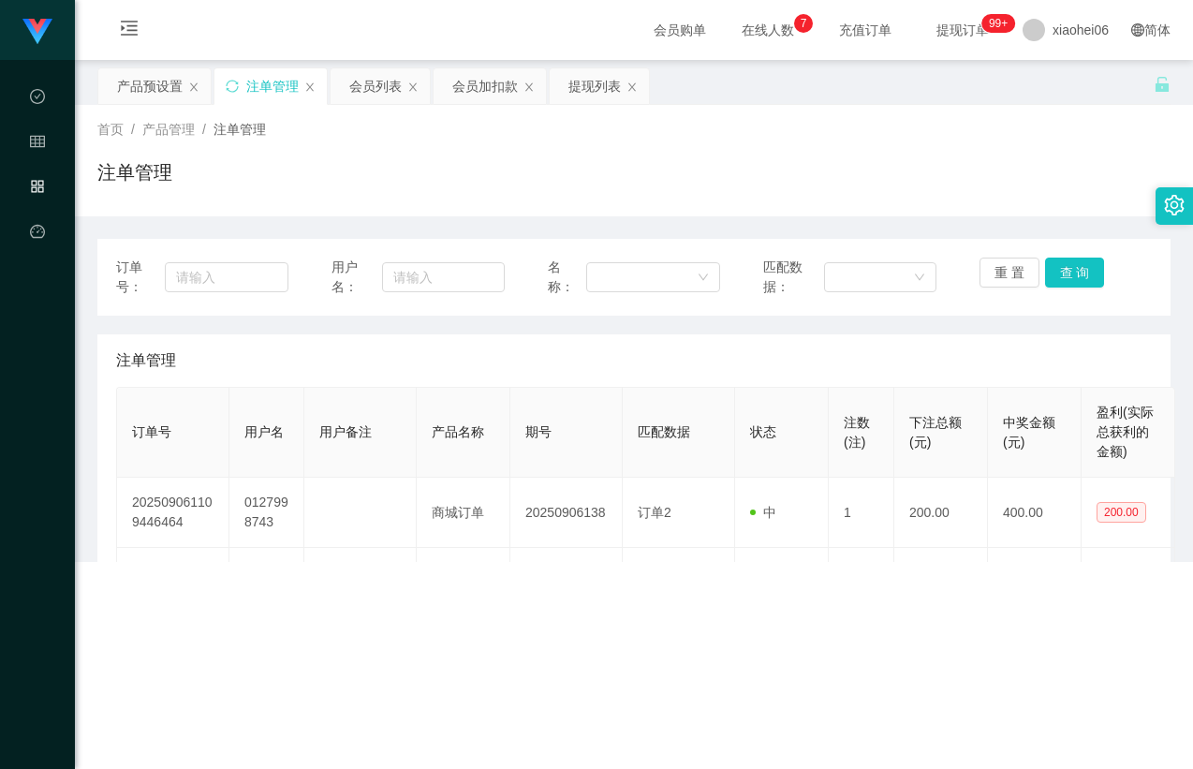
click at [635, 349] on div "注单管理" at bounding box center [634, 360] width 1036 height 52
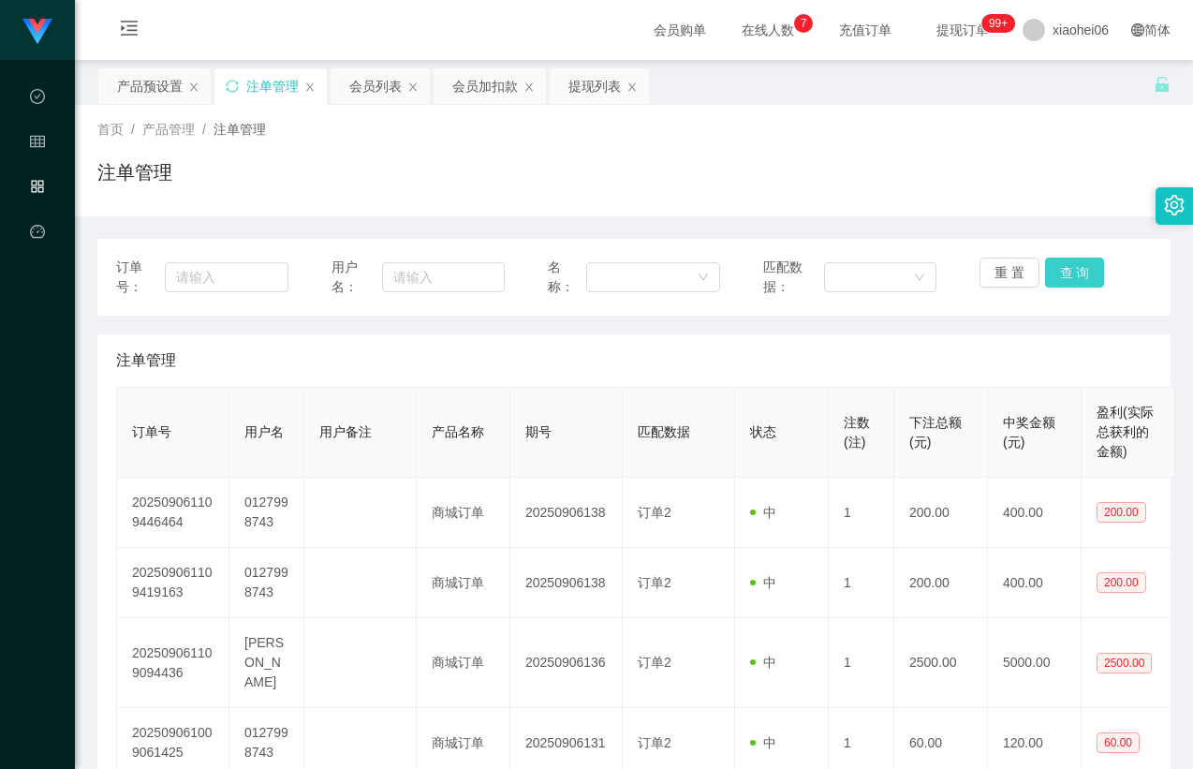
click at [1069, 259] on button "查 询" at bounding box center [1075, 273] width 60 height 30
click at [1025, 326] on div "订单号： 用户名： 名称： 匹配数据： 重 置 查 询 注单管理 订单号 用户名 用户备注 产品名称 期号 匹配数据 状态 注数(注) 下注总额(元) 中奖金…" at bounding box center [633, 749] width 1073 height 1021
click at [1002, 350] on div "注单管理" at bounding box center [634, 360] width 1036 height 52
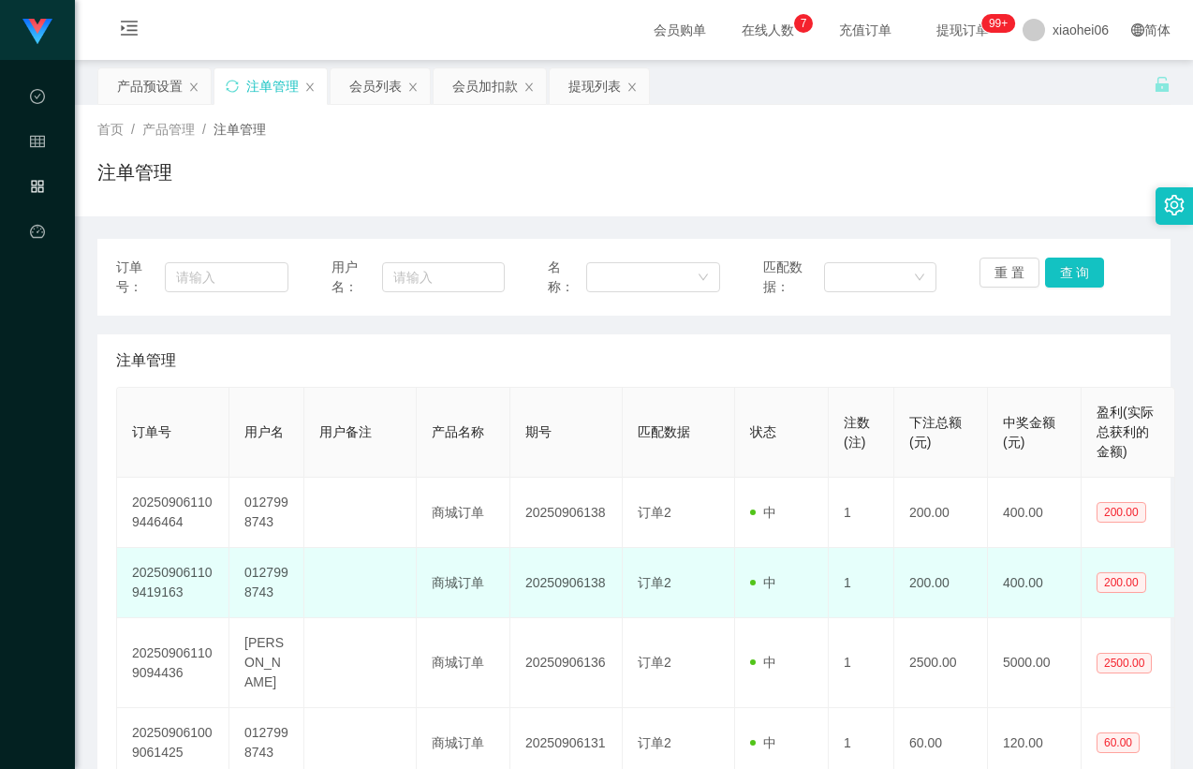
click at [520, 582] on td "20250906138" at bounding box center [566, 583] width 112 height 70
click at [569, 578] on td "20250906138" at bounding box center [566, 583] width 112 height 70
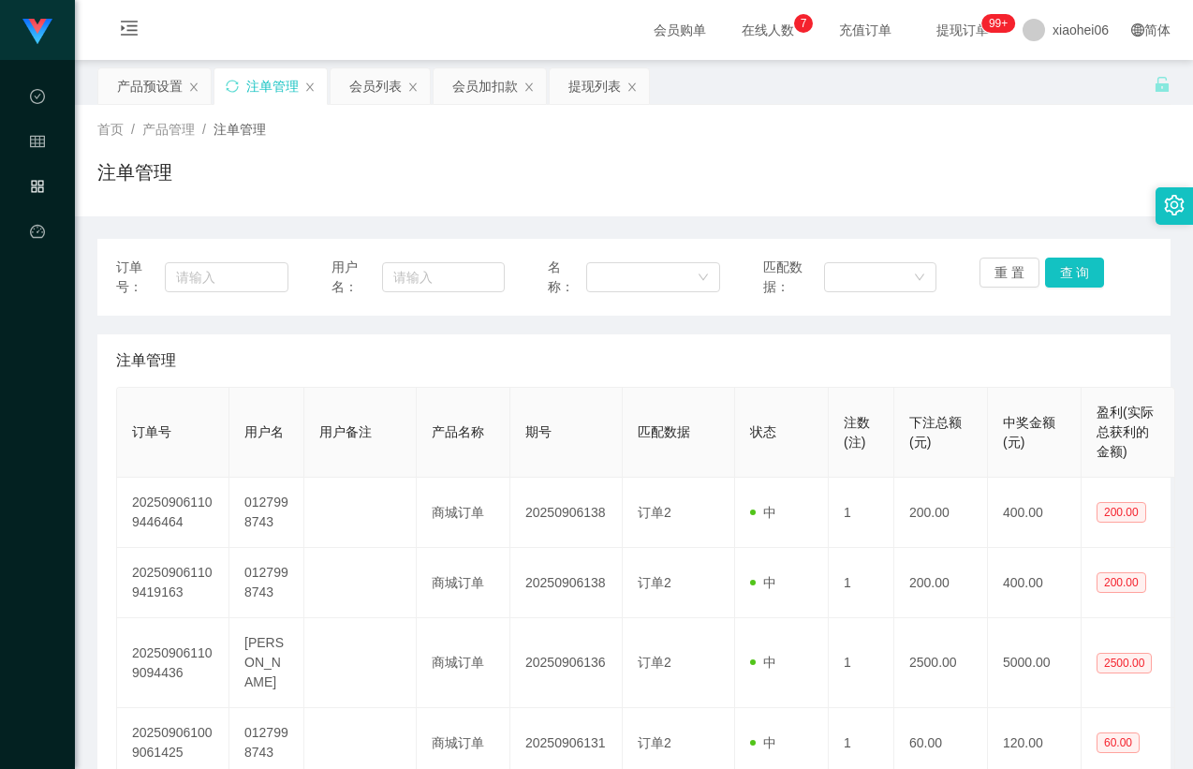
click at [636, 369] on div "注单管理" at bounding box center [634, 360] width 1036 height 52
drag, startPoint x: 702, startPoint y: 363, endPoint x: 922, endPoint y: 317, distance: 224.1
click at [704, 363] on div "注单管理" at bounding box center [634, 360] width 1036 height 52
click at [1073, 276] on button "查 询" at bounding box center [1075, 273] width 60 height 30
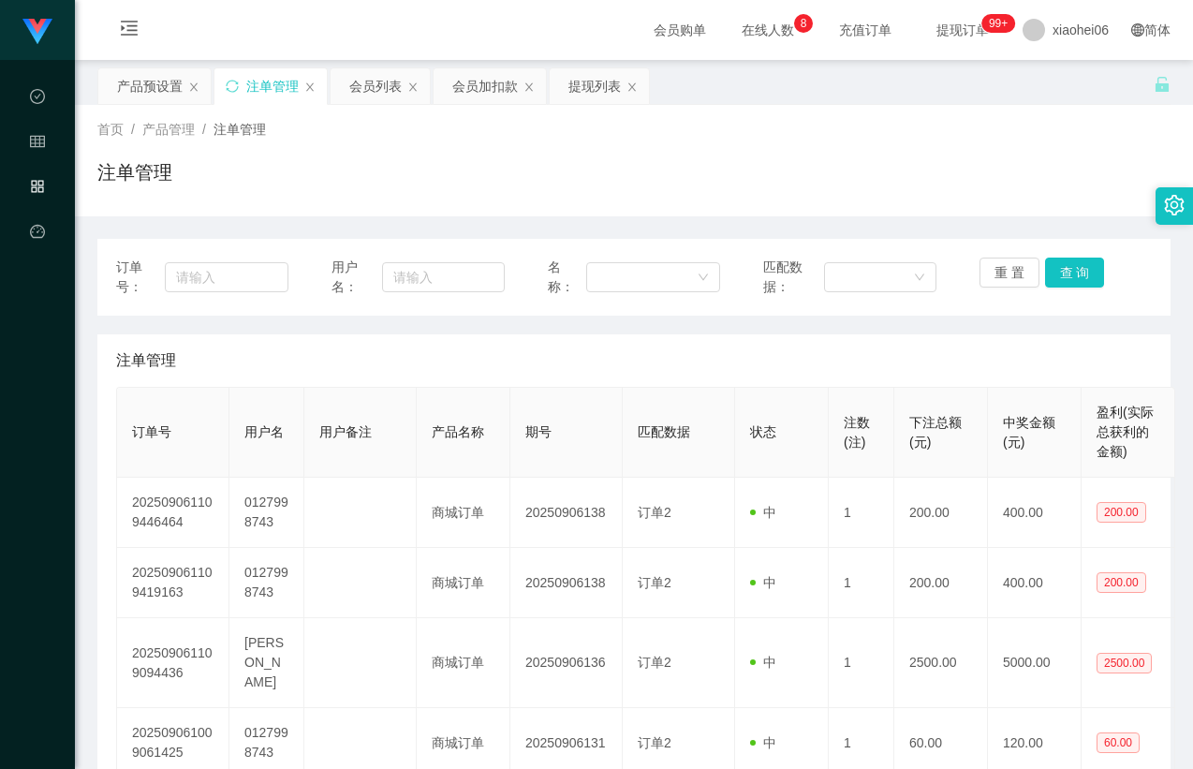
click at [978, 345] on div "注单管理" at bounding box center [634, 360] width 1036 height 52
click at [786, 168] on div "注单管理" at bounding box center [633, 179] width 1073 height 43
click at [475, 81] on div "会员加扣款" at bounding box center [485, 86] width 66 height 36
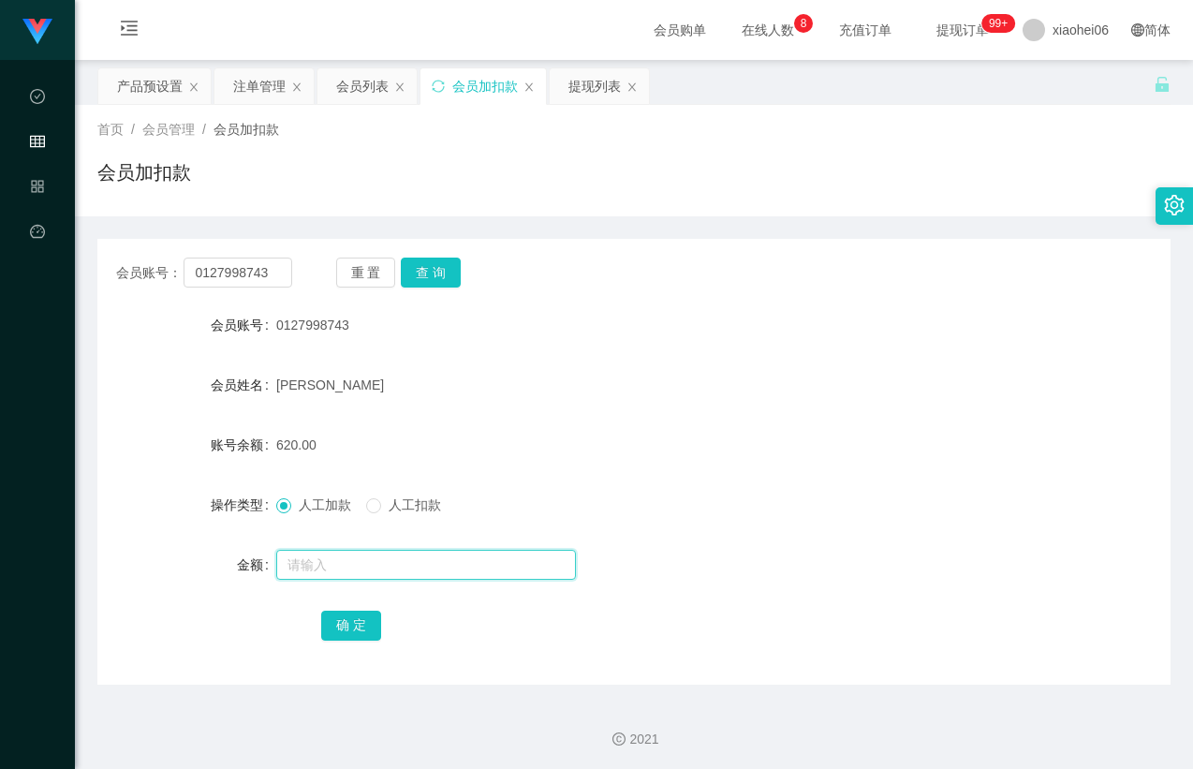
click at [352, 565] on input "text" at bounding box center [426, 565] width 300 height 30
type input "100"
drag, startPoint x: 363, startPoint y: 628, endPoint x: 461, endPoint y: 548, distance: 125.8
click at [362, 627] on button "确 定" at bounding box center [351, 626] width 60 height 30
click at [642, 398] on div "[PERSON_NAME]" at bounding box center [589, 384] width 627 height 37
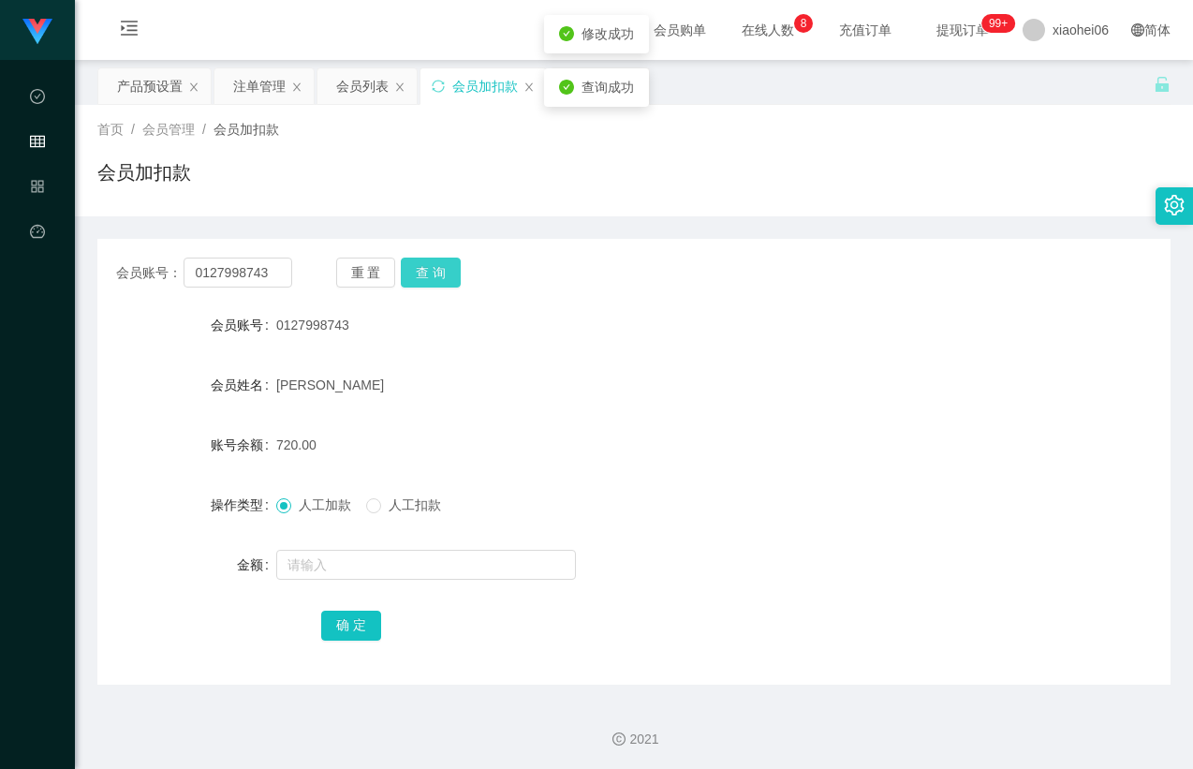
click at [434, 274] on button "查 询" at bounding box center [431, 273] width 60 height 30
click at [725, 367] on div "[PERSON_NAME]" at bounding box center [589, 384] width 627 height 37
click at [790, 338] on div "0127998743" at bounding box center [589, 324] width 627 height 37
click at [721, 243] on div "会员账号： 0127998743 重 置 查 询 会员账号 0127998743 会员姓名 [PERSON_NAME] 账号余额 720.00 操作类型 人工…" at bounding box center [633, 462] width 1073 height 446
drag, startPoint x: 605, startPoint y: 323, endPoint x: 587, endPoint y: 316, distance: 19.3
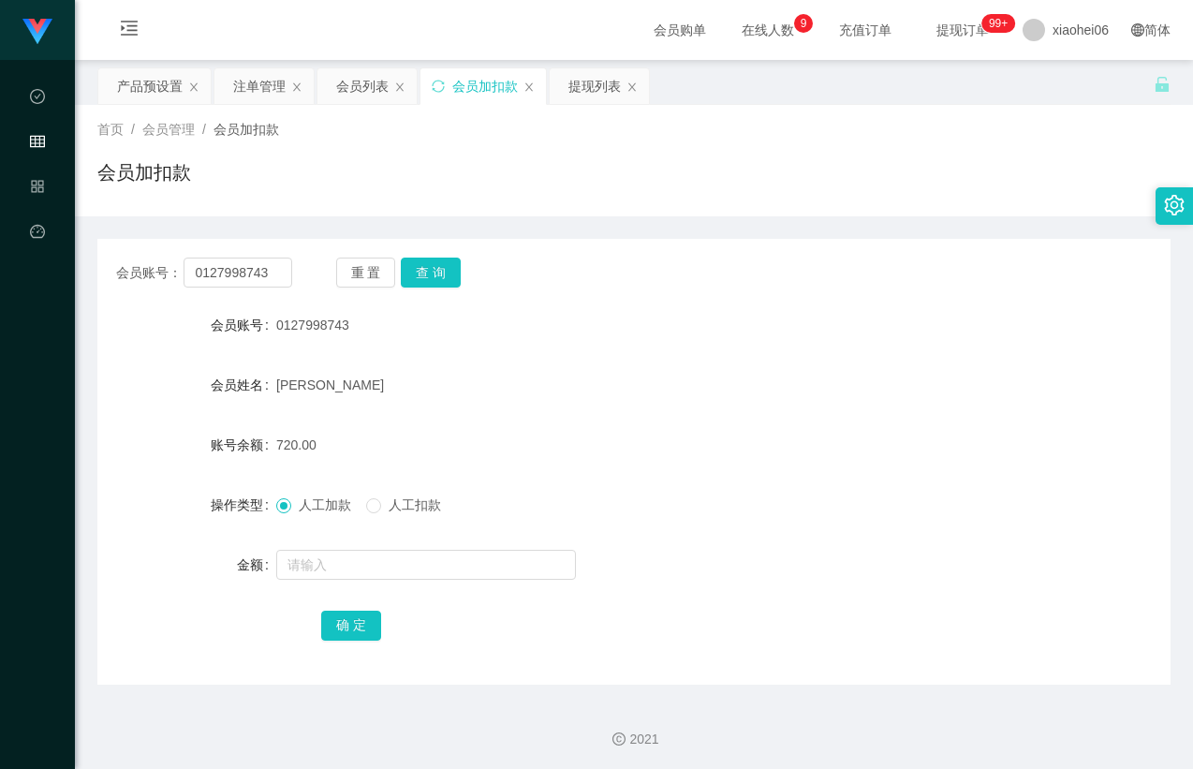
click at [605, 323] on div "0127998743" at bounding box center [589, 324] width 627 height 37
click at [588, 314] on div "0127998743" at bounding box center [589, 324] width 627 height 37
click at [551, 383] on div "[PERSON_NAME]" at bounding box center [589, 384] width 627 height 37
click at [776, 229] on div "会员账号： 0127998743 重 置 查 询 会员账号 0127998743 会员姓名 [PERSON_NAME] 账号余额 720.00 操作类型 人工…" at bounding box center [633, 450] width 1073 height 468
click at [431, 270] on button "查 询" at bounding box center [431, 273] width 60 height 30
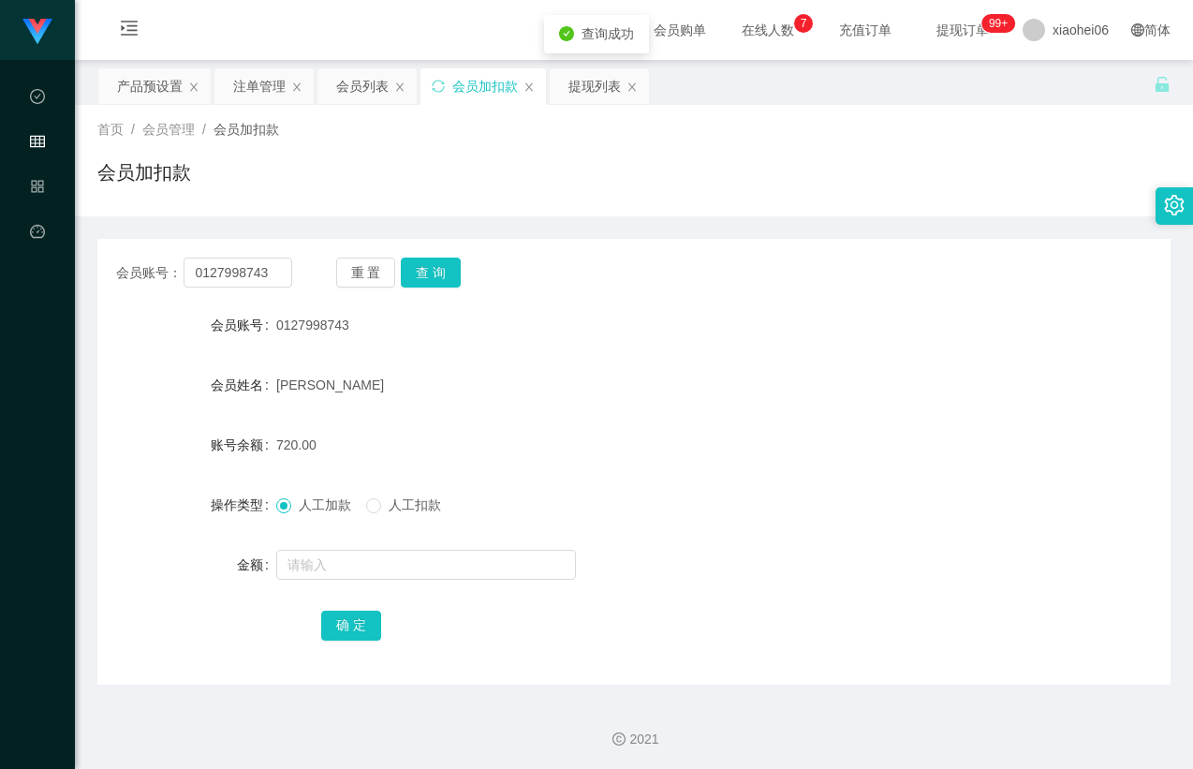
drag, startPoint x: 480, startPoint y: 377, endPoint x: 417, endPoint y: 467, distance: 110.2
click at [480, 377] on div "[PERSON_NAME]" at bounding box center [589, 384] width 627 height 37
click at [391, 495] on label "人工扣款" at bounding box center [407, 505] width 82 height 20
click at [398, 551] on input "text" at bounding box center [426, 565] width 300 height 30
type input "20"
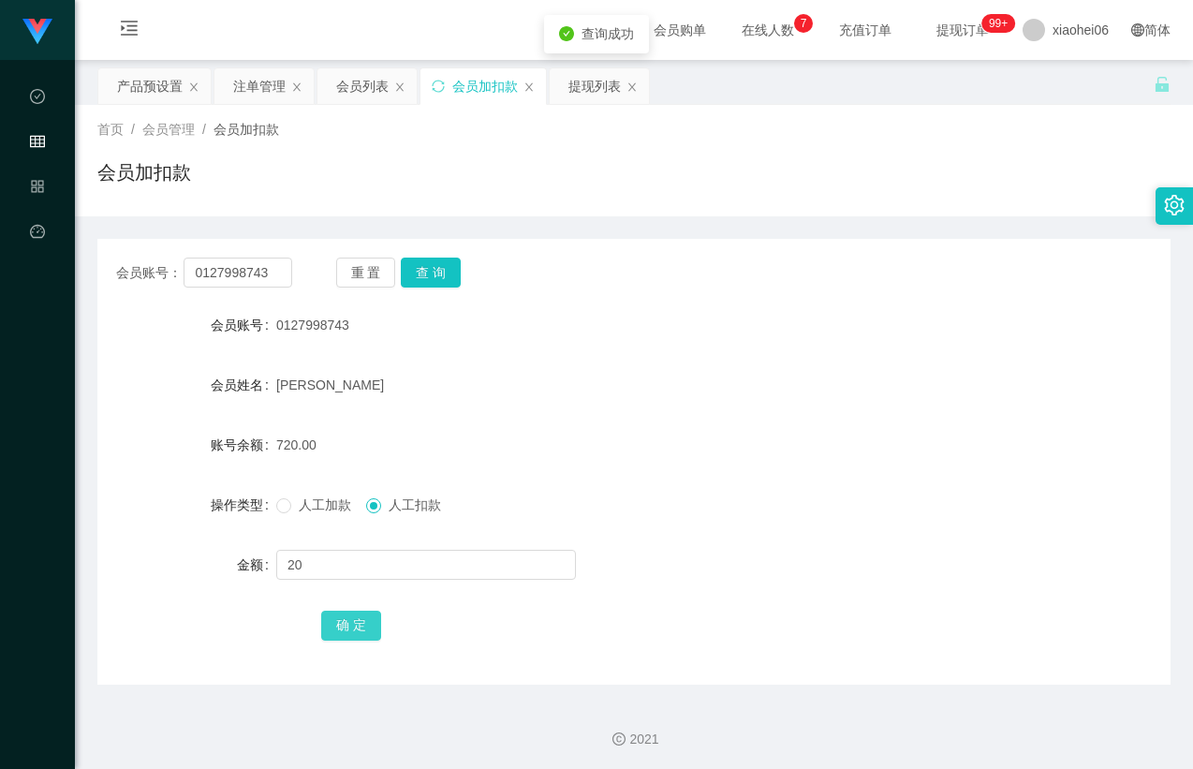
click at [354, 620] on button "确 定" at bounding box center [351, 626] width 60 height 30
click at [632, 434] on div "720.00" at bounding box center [589, 444] width 627 height 37
click at [814, 332] on div "0127998743" at bounding box center [589, 324] width 627 height 37
click at [271, 270] on input "0127998743" at bounding box center [238, 273] width 108 height 30
drag, startPoint x: 771, startPoint y: 295, endPoint x: 981, endPoint y: 144, distance: 258.4
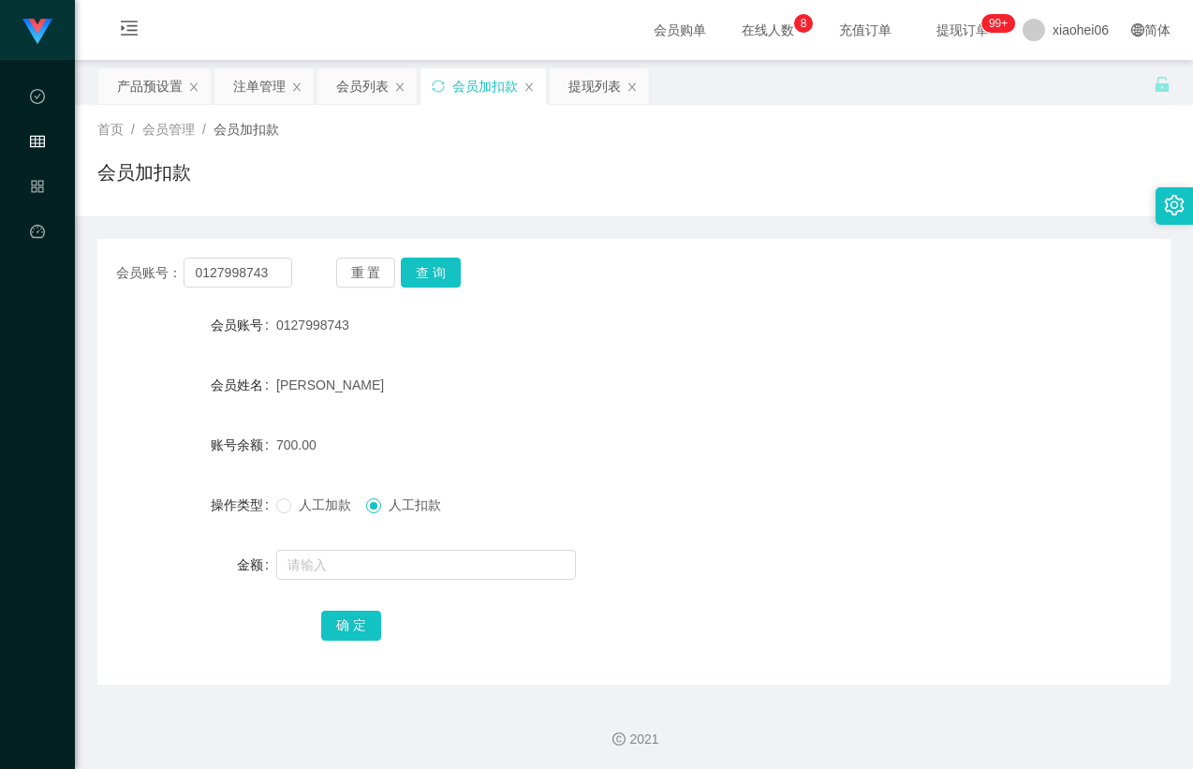
click at [776, 294] on div "会员账号： 0127998743 重 置 查 询 会员账号 0127998743 会员姓名 [PERSON_NAME] 账号余额 700.00 操作类型 人工…" at bounding box center [633, 462] width 1073 height 446
